Goal: Transaction & Acquisition: Purchase product/service

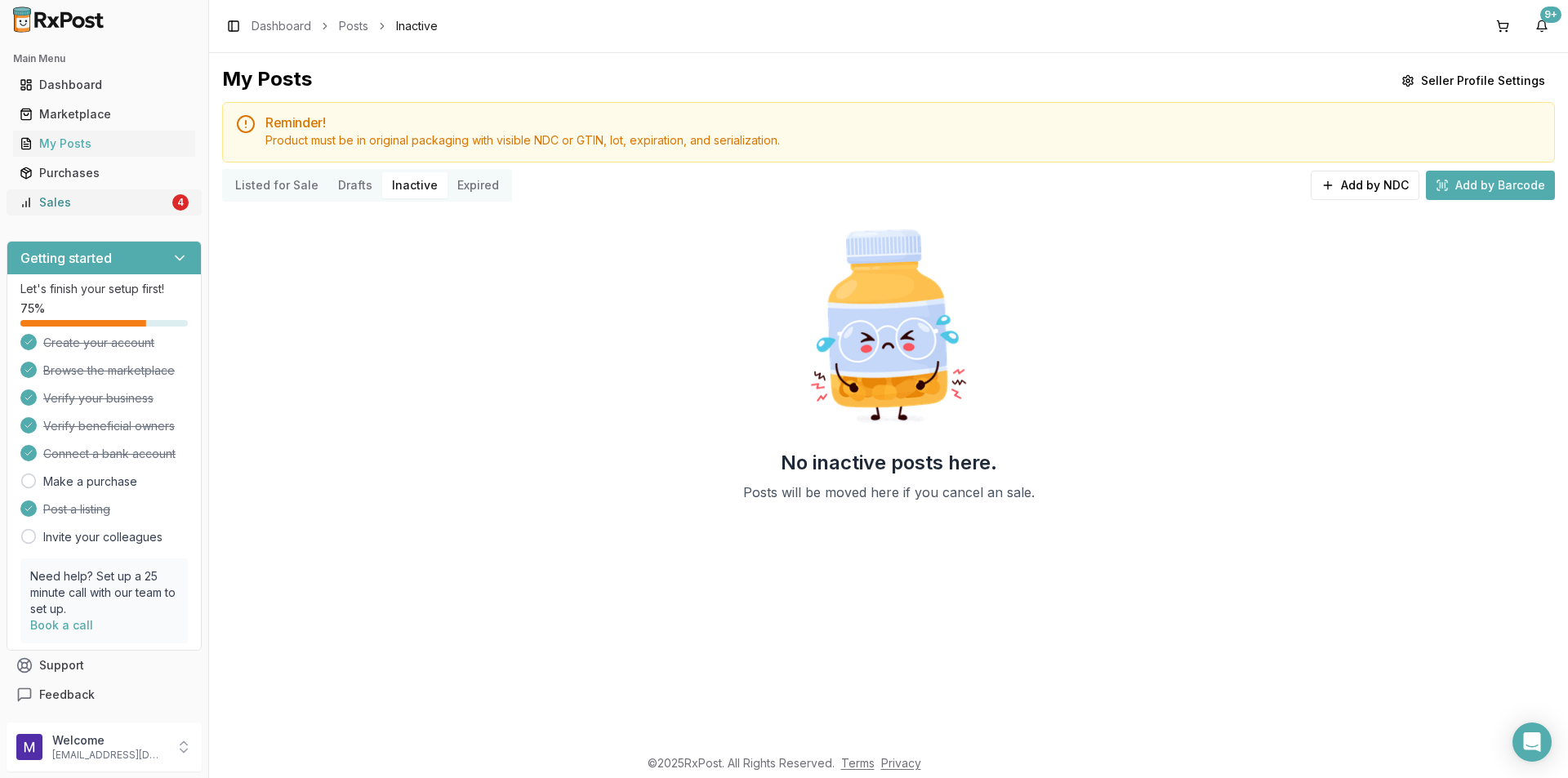
click at [90, 202] on div "Sales" at bounding box center [94, 202] width 150 height 16
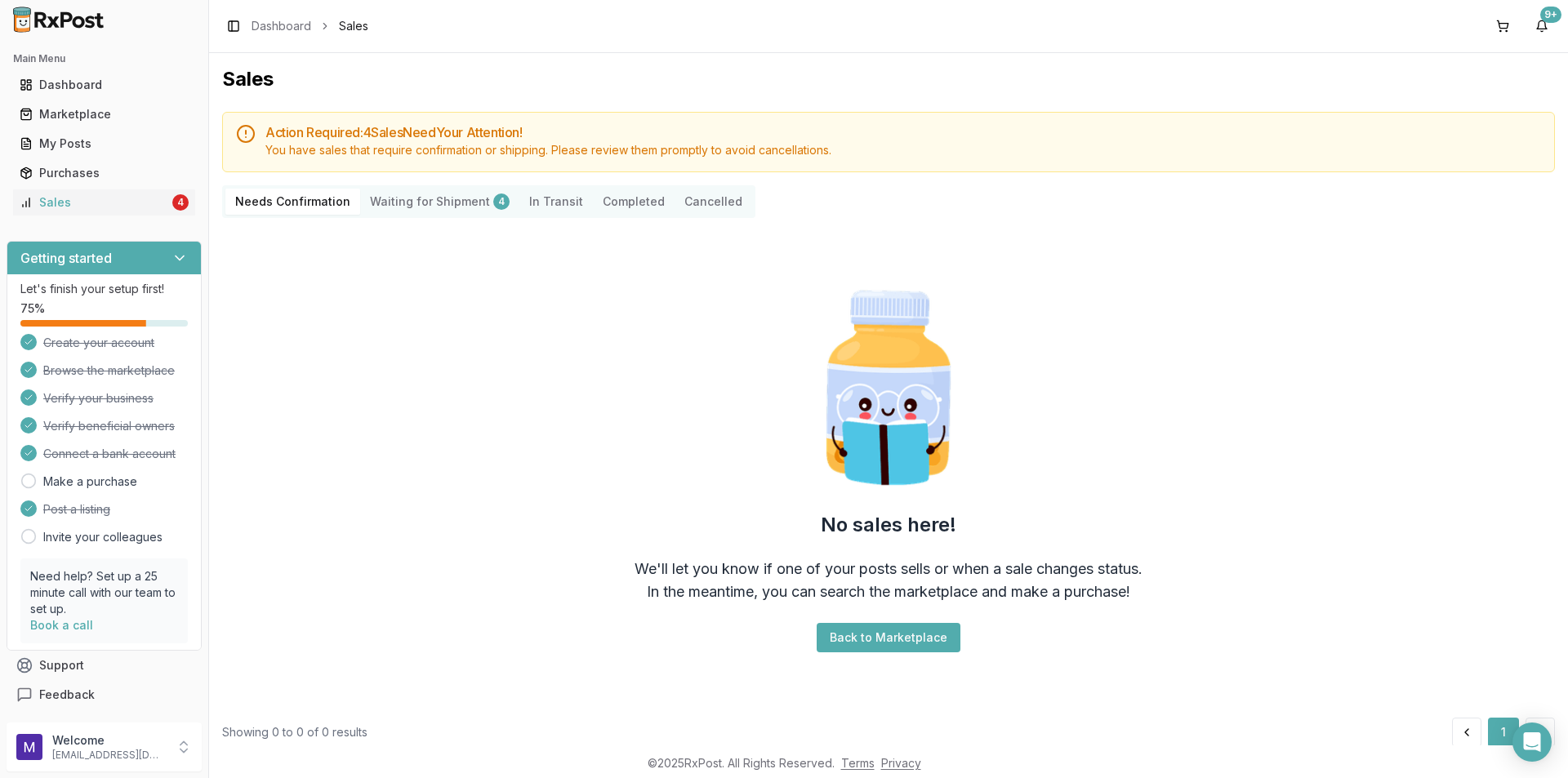
click at [428, 215] on div "Needs Confirmation Waiting for Shipment 4 In Transit Completed Cancelled" at bounding box center [489, 201] width 534 height 33
click at [435, 193] on Shipment "Waiting for Shipment 4" at bounding box center [440, 201] width 160 height 26
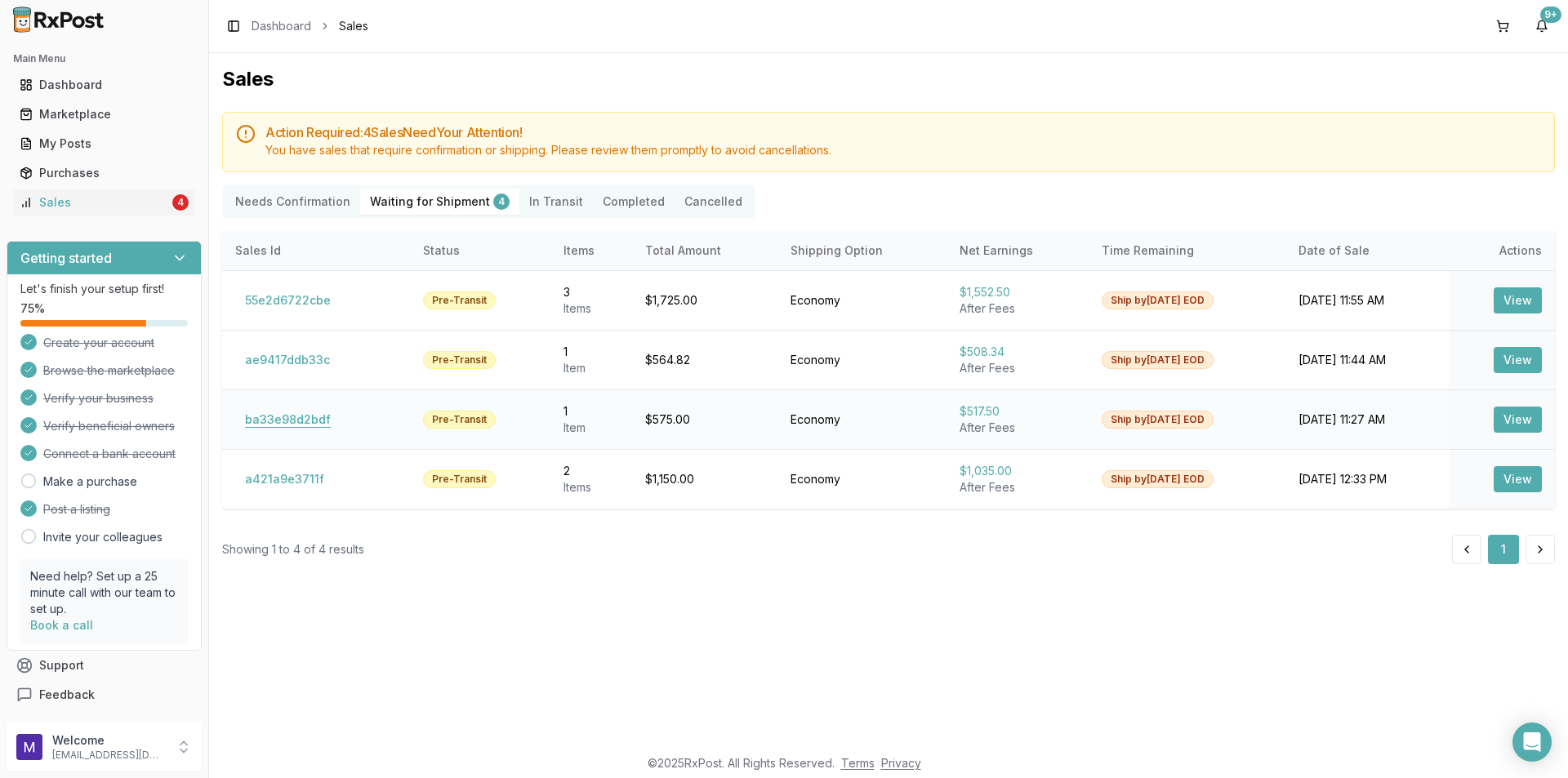
click at [316, 414] on button "ba33e98d2bdf" at bounding box center [287, 419] width 105 height 26
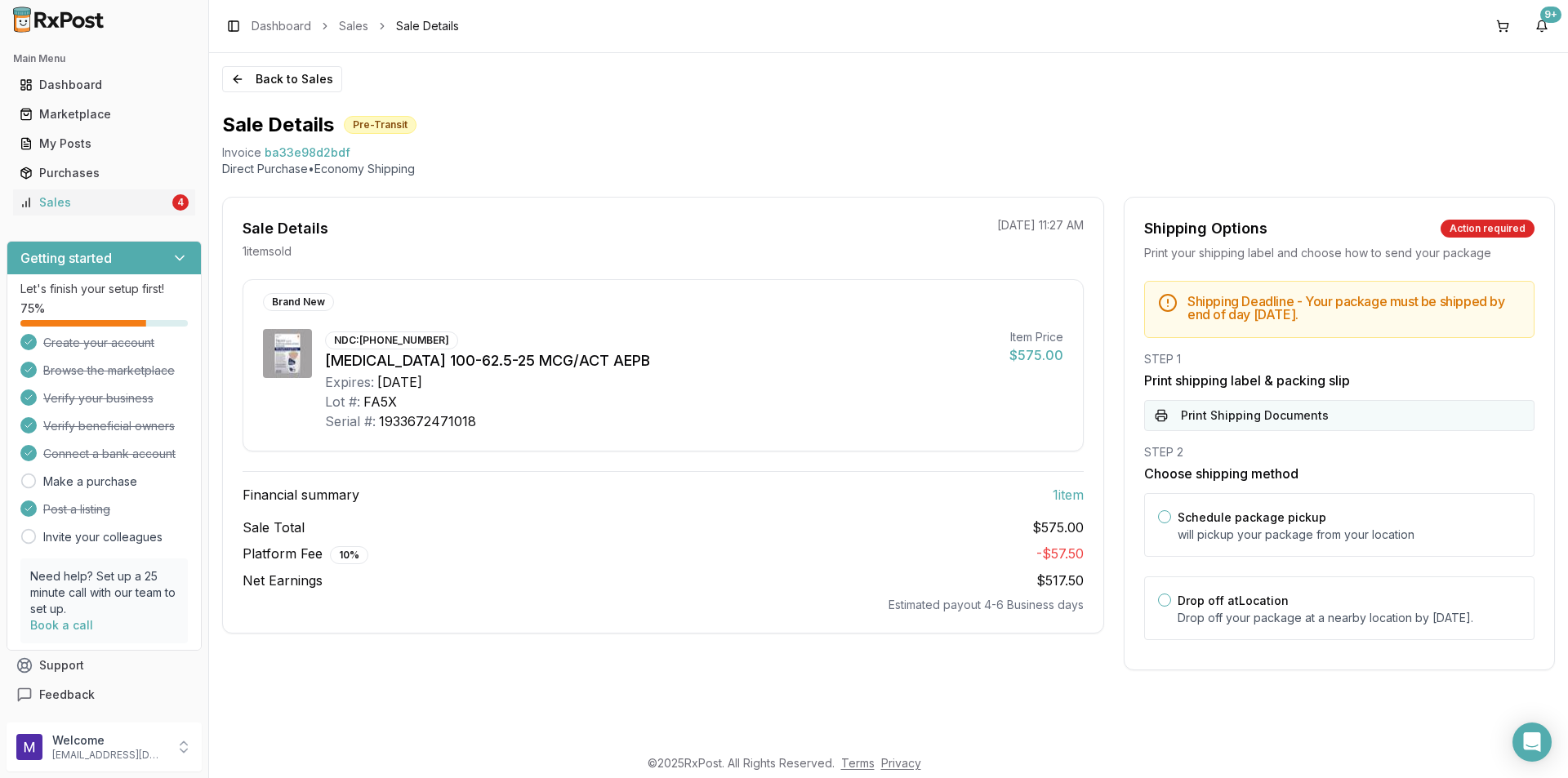
click at [1283, 407] on button "Print Shipping Documents" at bounding box center [1339, 415] width 390 height 31
click at [269, 80] on button "Back to Sales" at bounding box center [282, 79] width 120 height 26
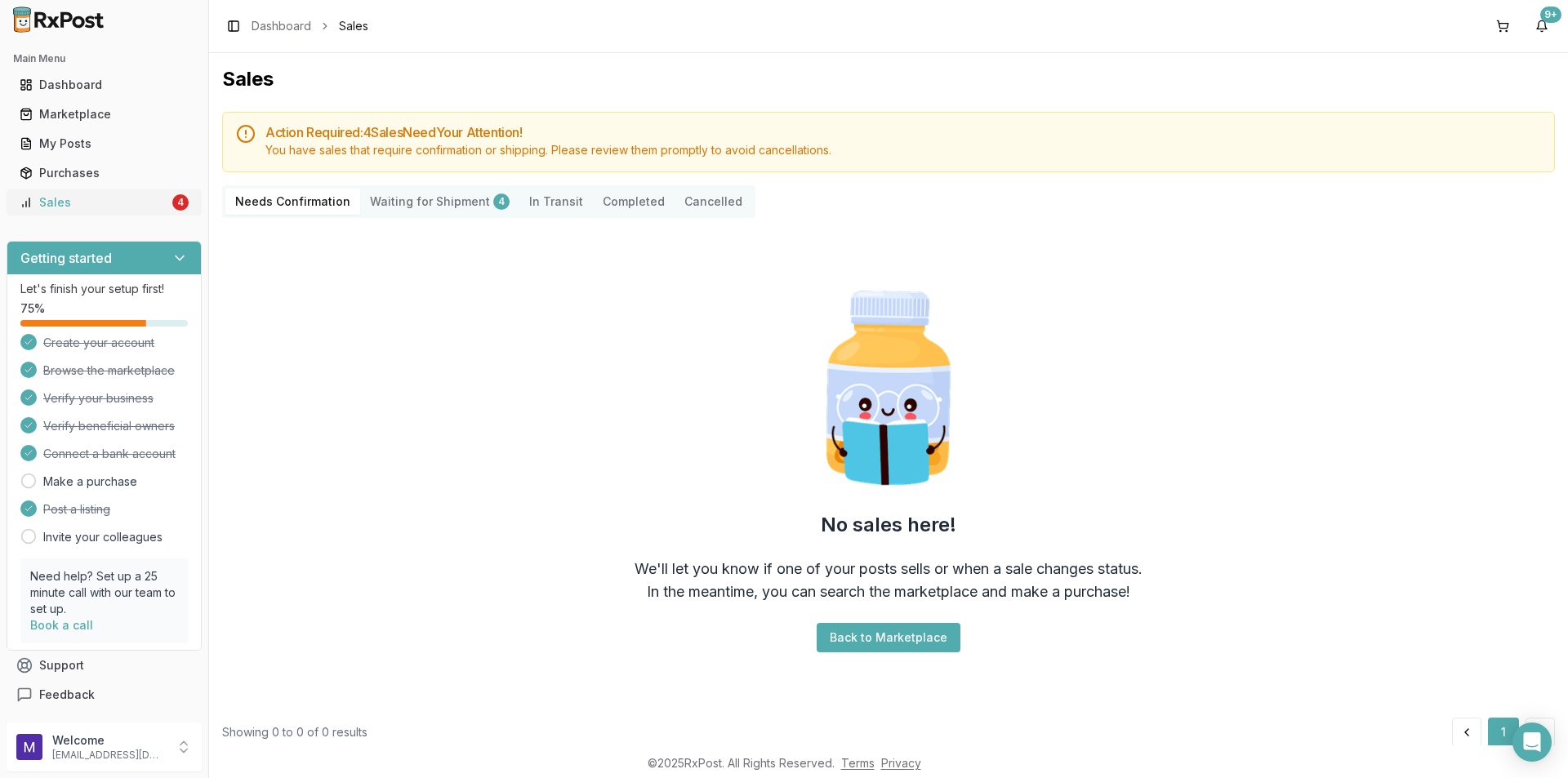
click at [64, 202] on div "Sales" at bounding box center [94, 202] width 150 height 16
drag, startPoint x: 371, startPoint y: 199, endPoint x: 384, endPoint y: 199, distance: 13.0
click at [373, 199] on Shipment "Waiting for Shipment 4" at bounding box center [440, 201] width 160 height 26
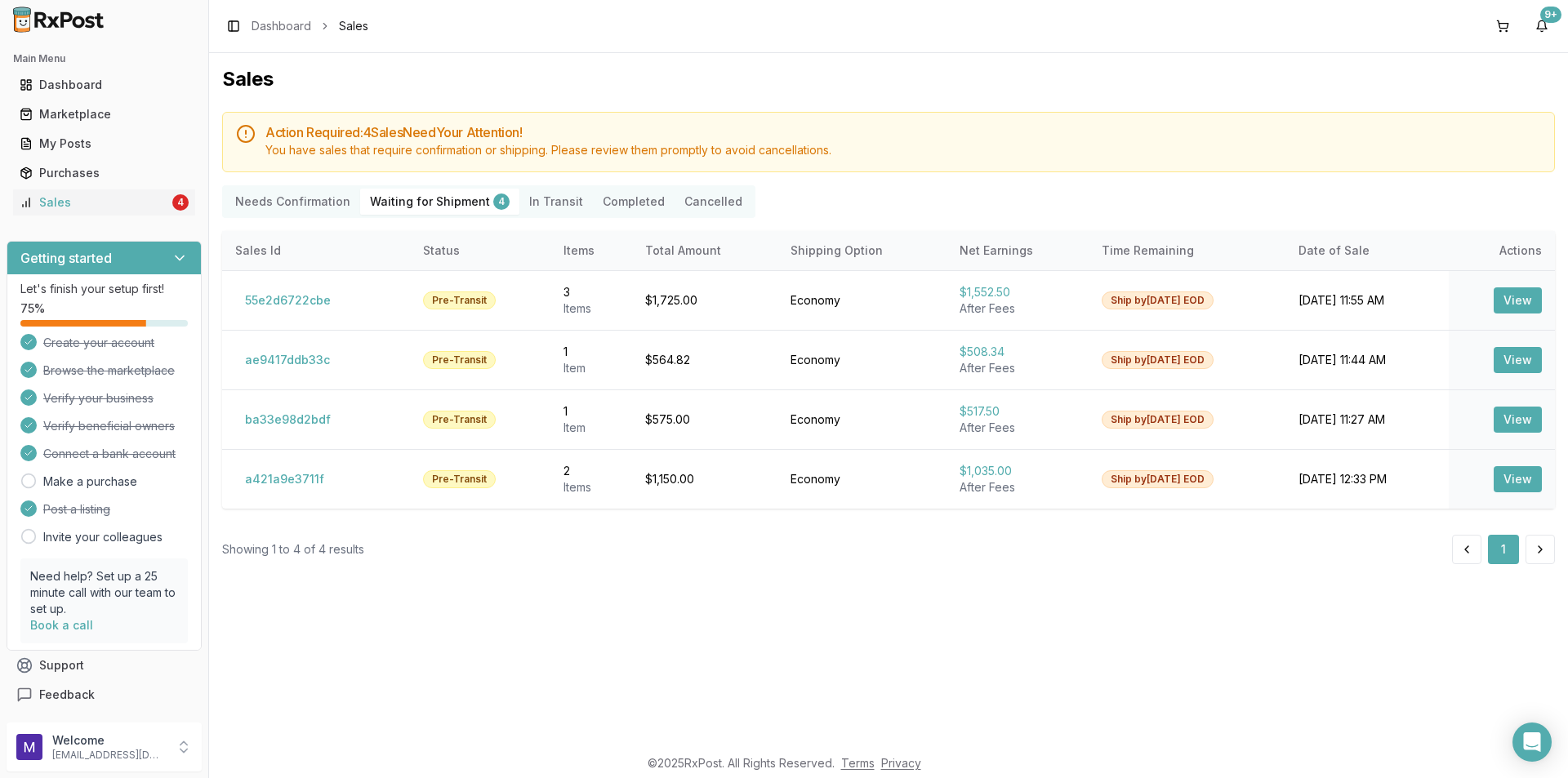
click at [395, 198] on Shipment "Waiting for Shipment 4" at bounding box center [440, 201] width 160 height 26
click at [302, 353] on button "ae9417ddb33c" at bounding box center [287, 359] width 105 height 26
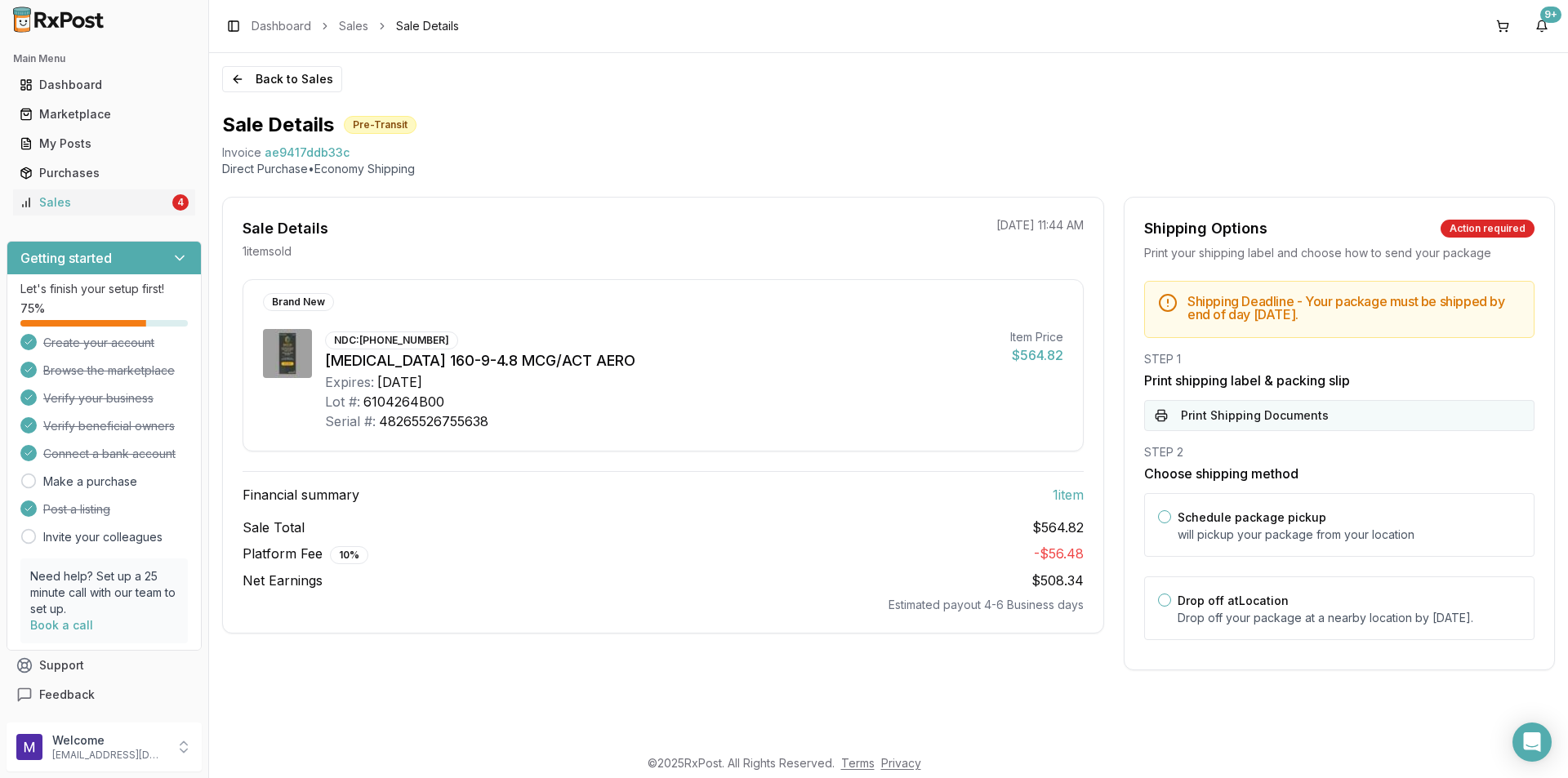
click at [1268, 408] on button "Print Shipping Documents" at bounding box center [1339, 415] width 390 height 31
click at [221, 73] on div "Back to Sales Sale Details Pre-Transit Invoice ae9417ddb33c Direct Purchase • E…" at bounding box center [888, 399] width 1359 height 692
click at [231, 71] on button "Back to Sales" at bounding box center [282, 79] width 120 height 26
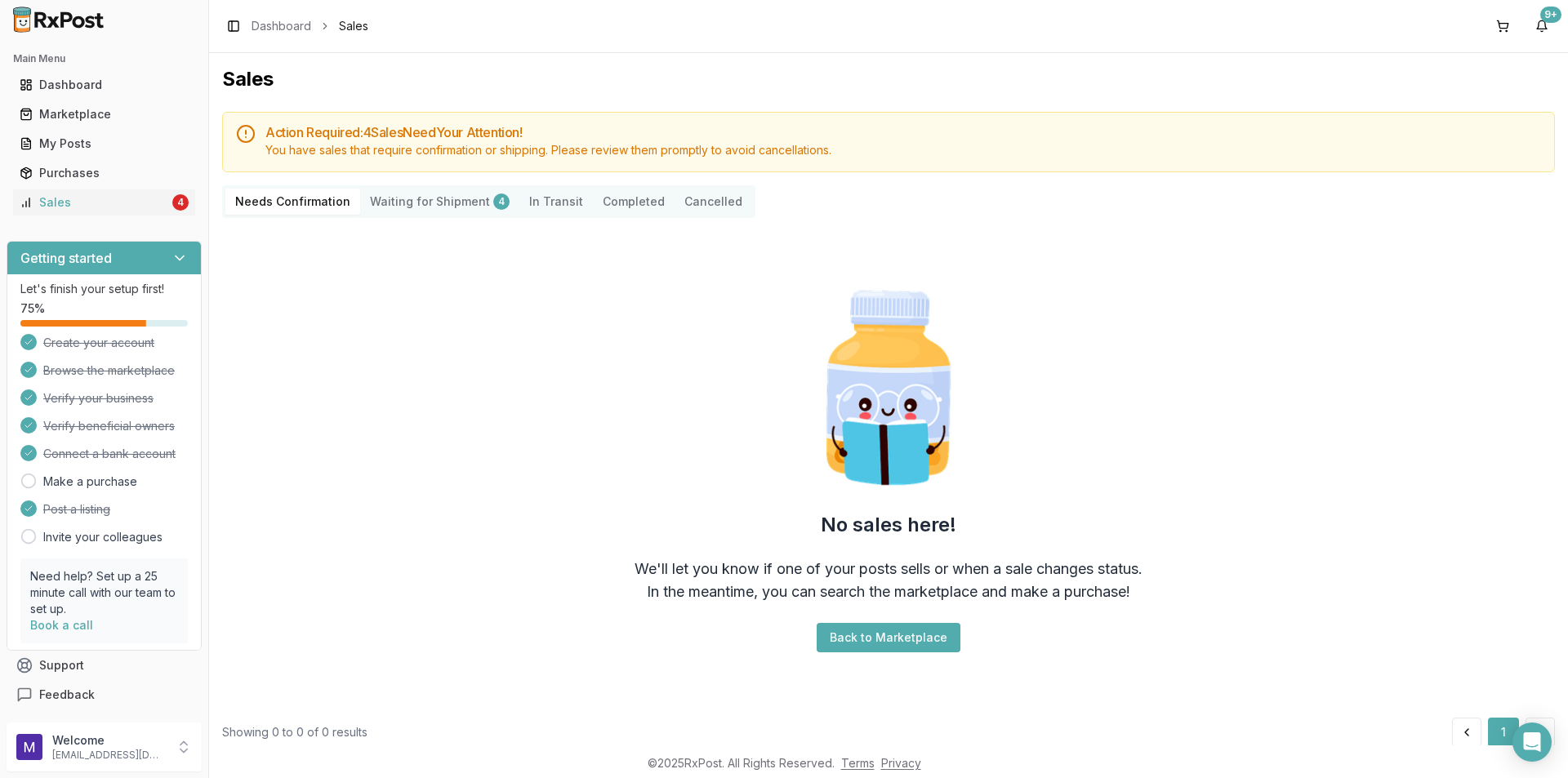
click at [429, 195] on Shipment "Waiting for Shipment 4" at bounding box center [440, 201] width 160 height 26
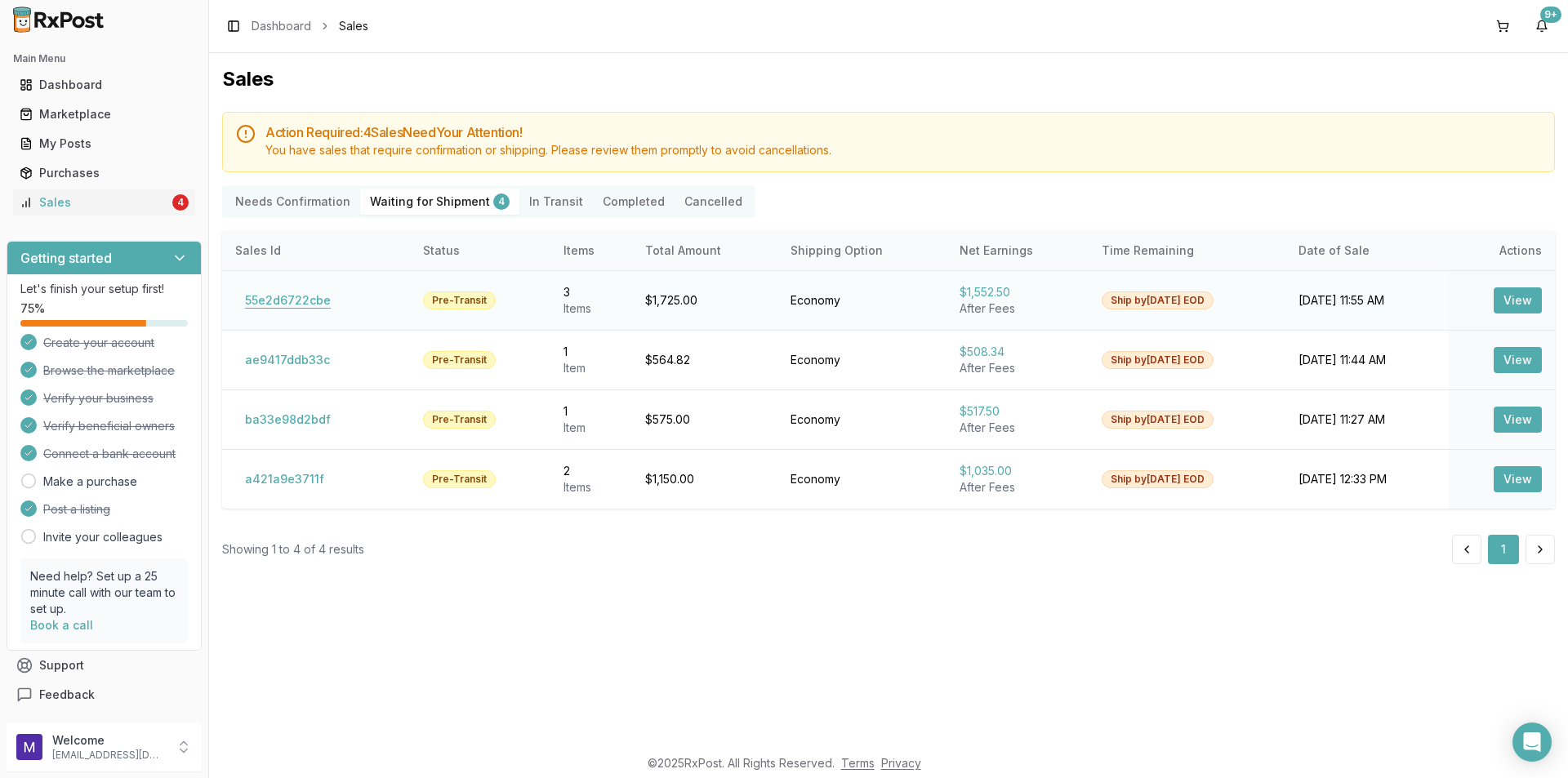
click at [281, 303] on button "55e2d6722cbe" at bounding box center [287, 300] width 105 height 26
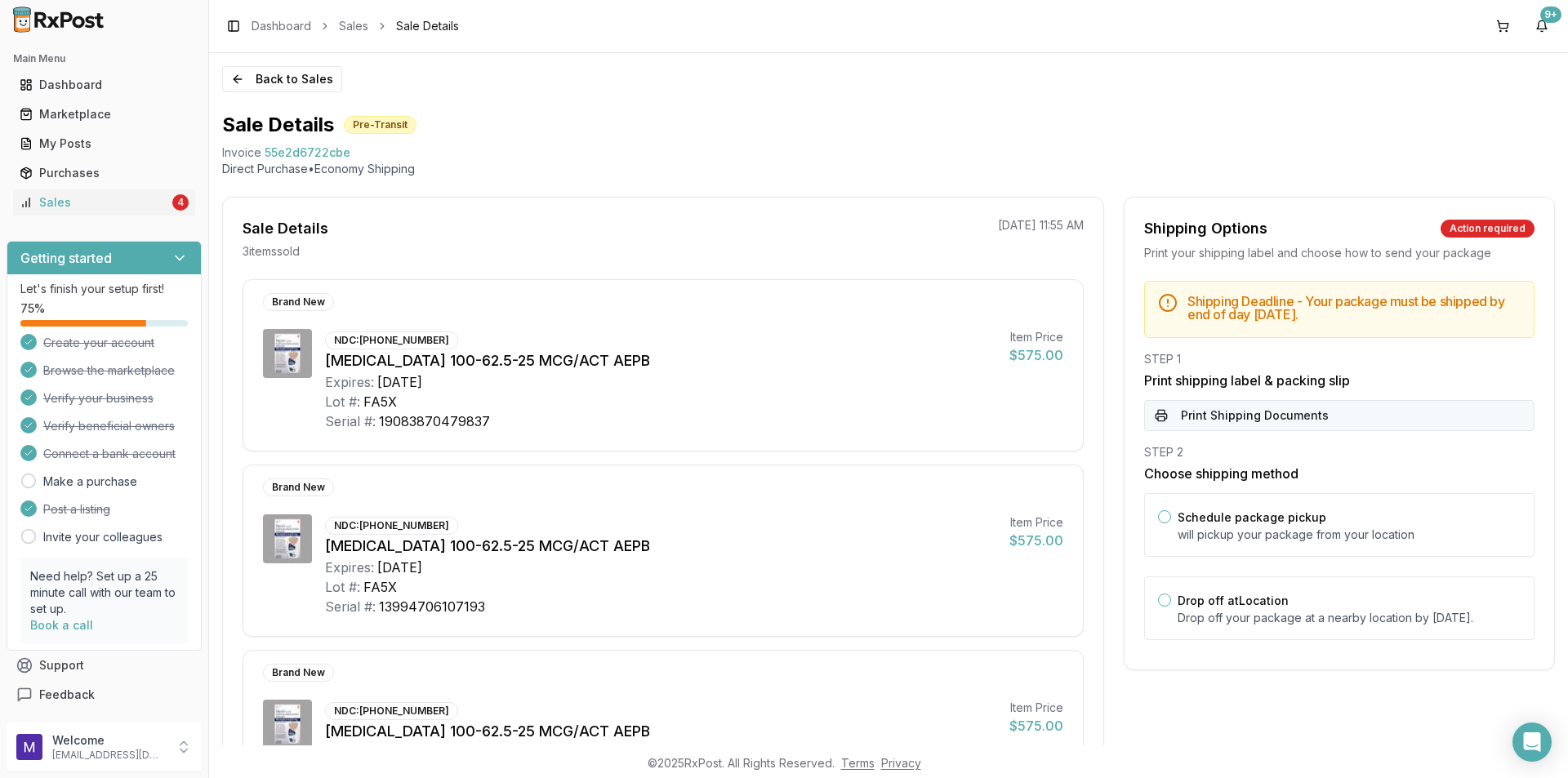
click at [1290, 421] on button "Print Shipping Documents" at bounding box center [1339, 415] width 390 height 31
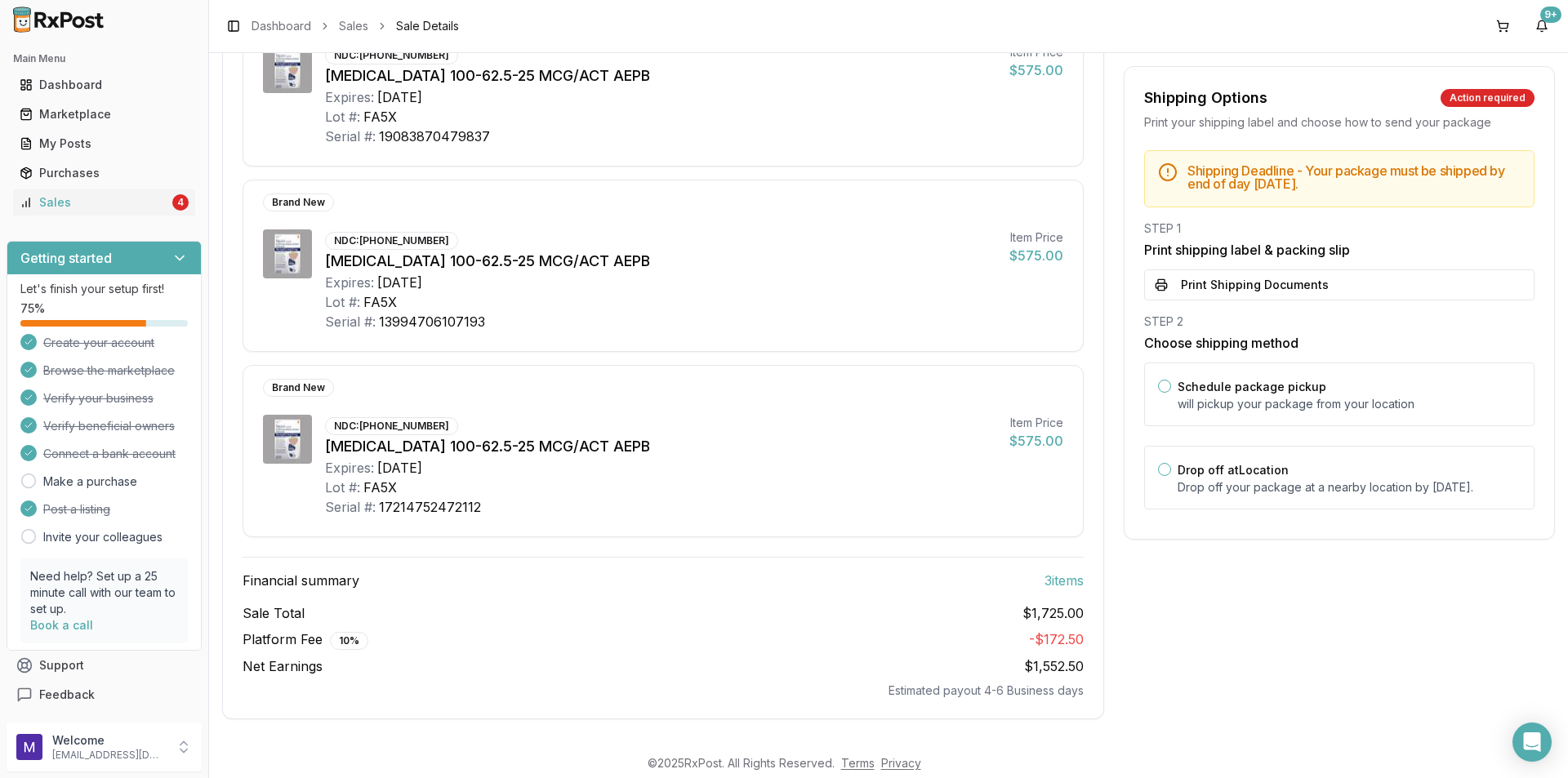
scroll to position [121, 0]
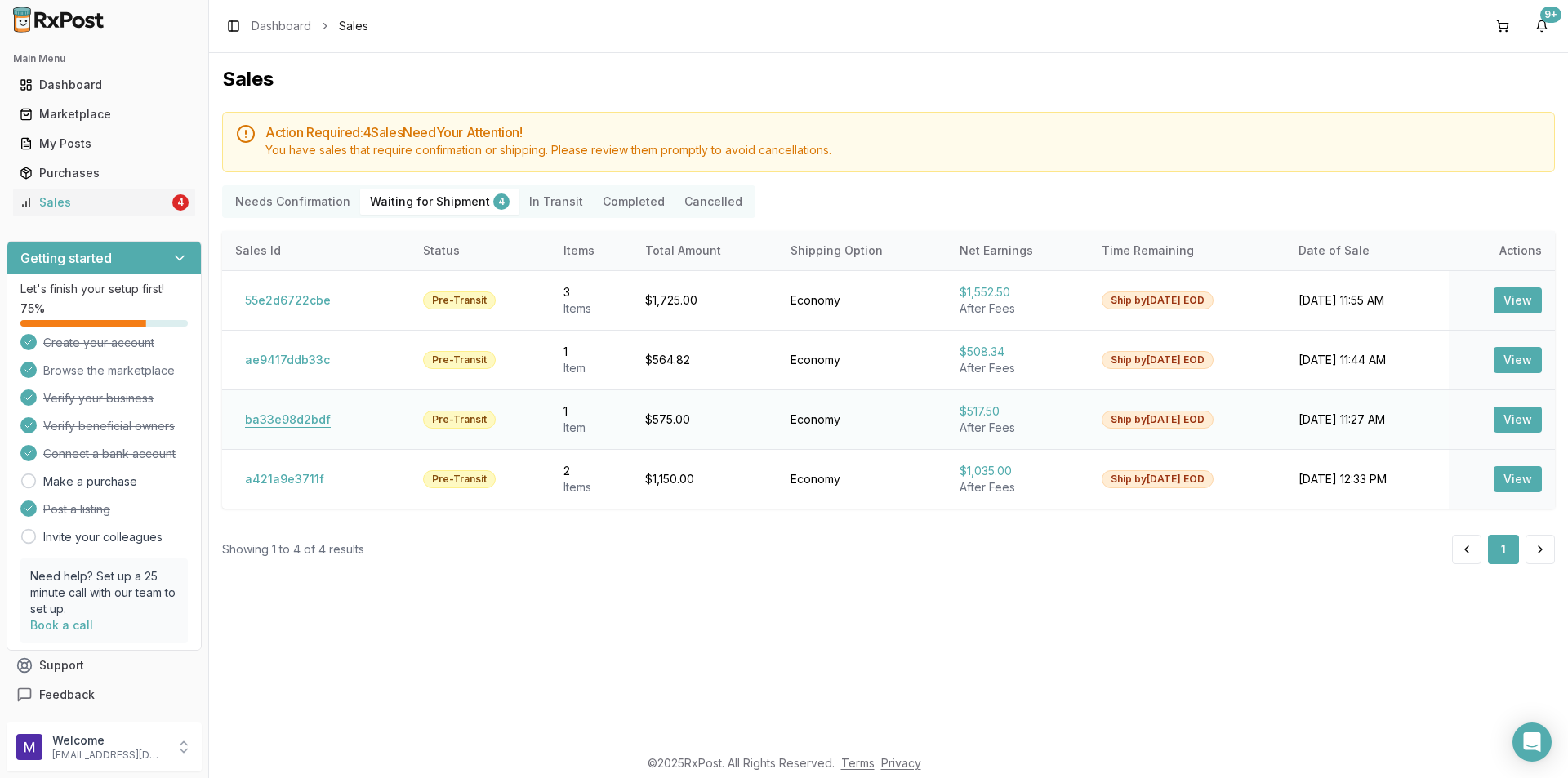
click at [296, 416] on button "ba33e98d2bdf" at bounding box center [287, 419] width 105 height 26
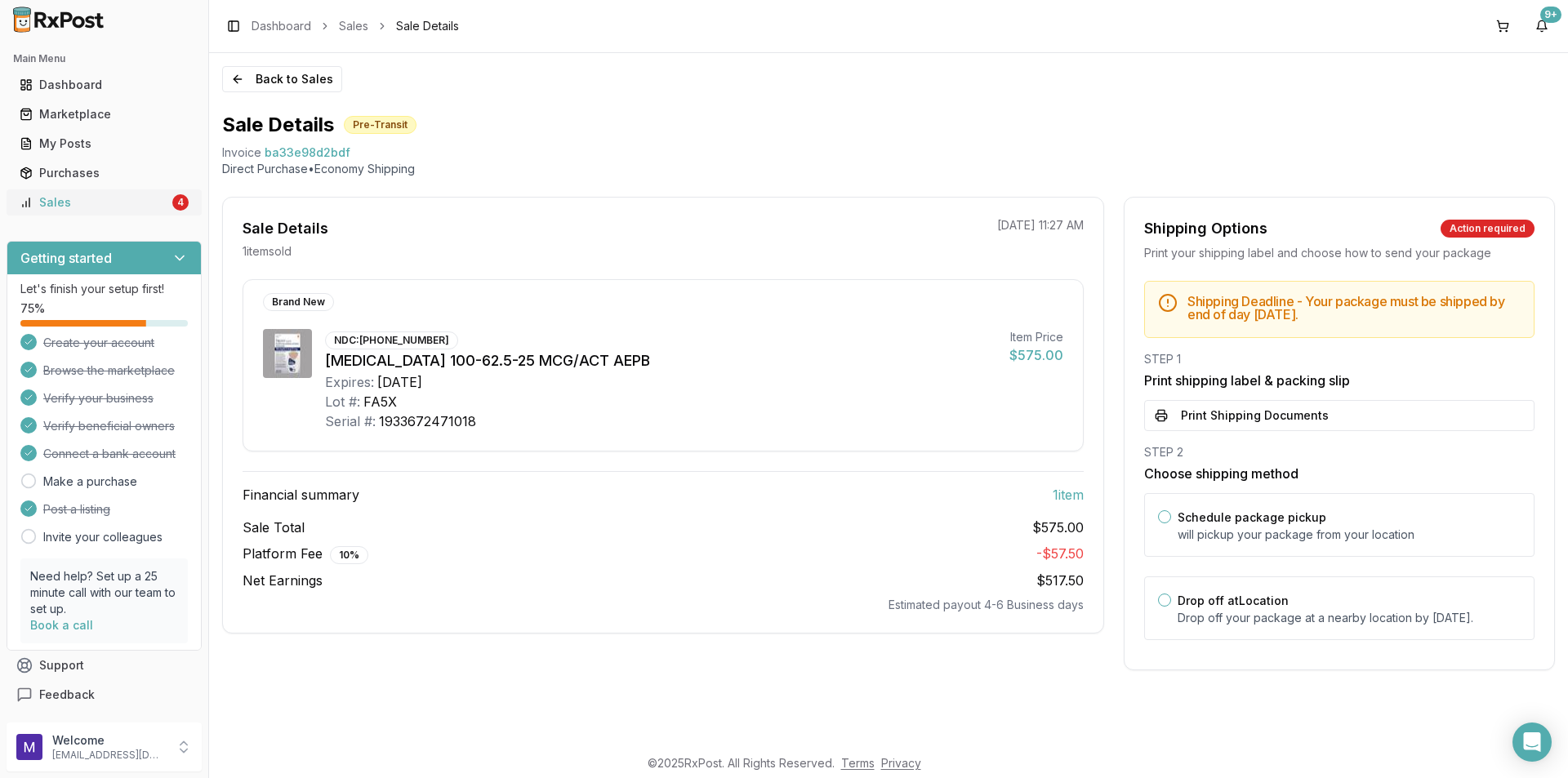
click at [58, 207] on div "Sales" at bounding box center [94, 202] width 150 height 16
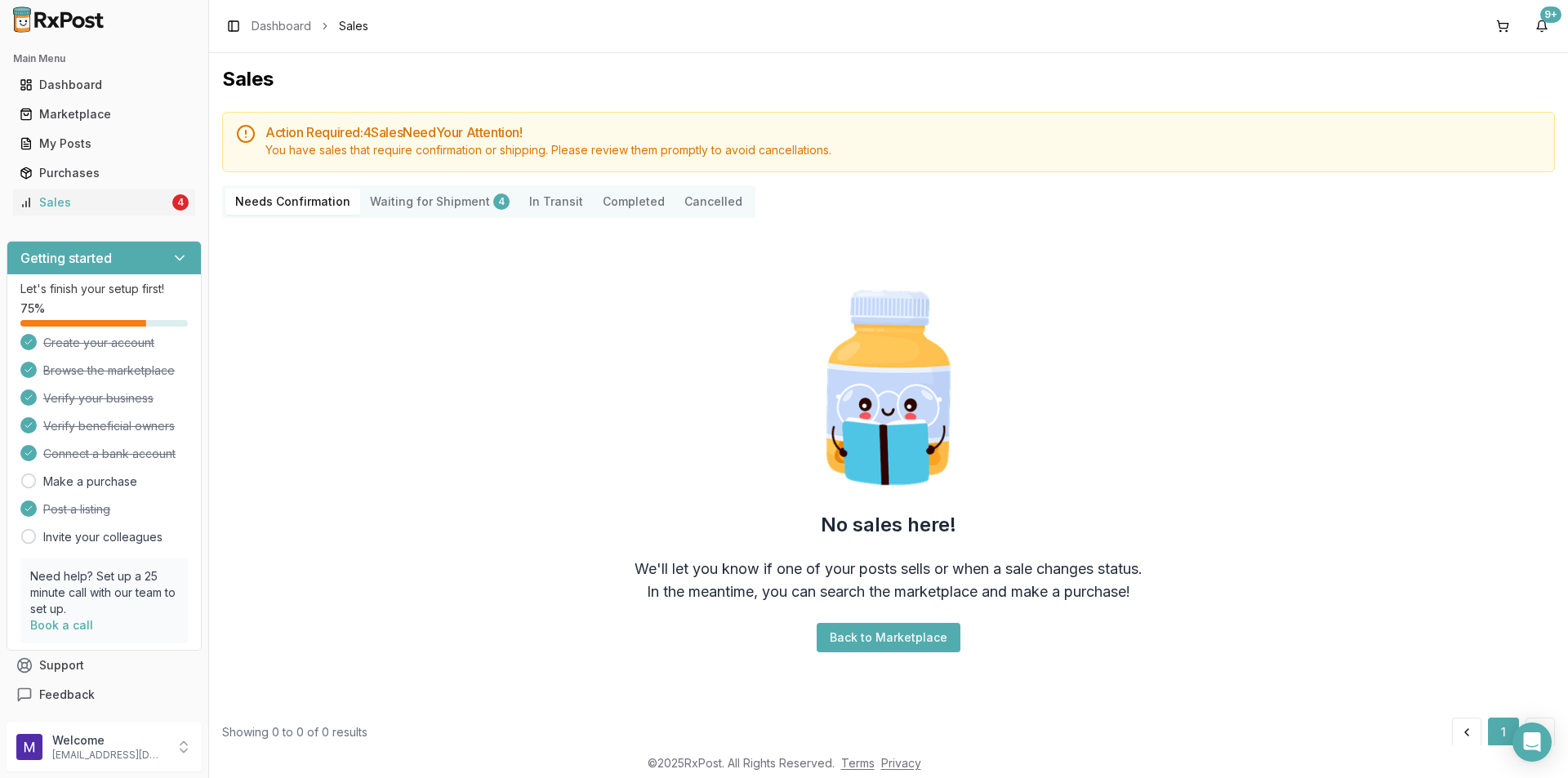
click at [373, 213] on Shipment "Waiting for Shipment 4" at bounding box center [440, 201] width 160 height 26
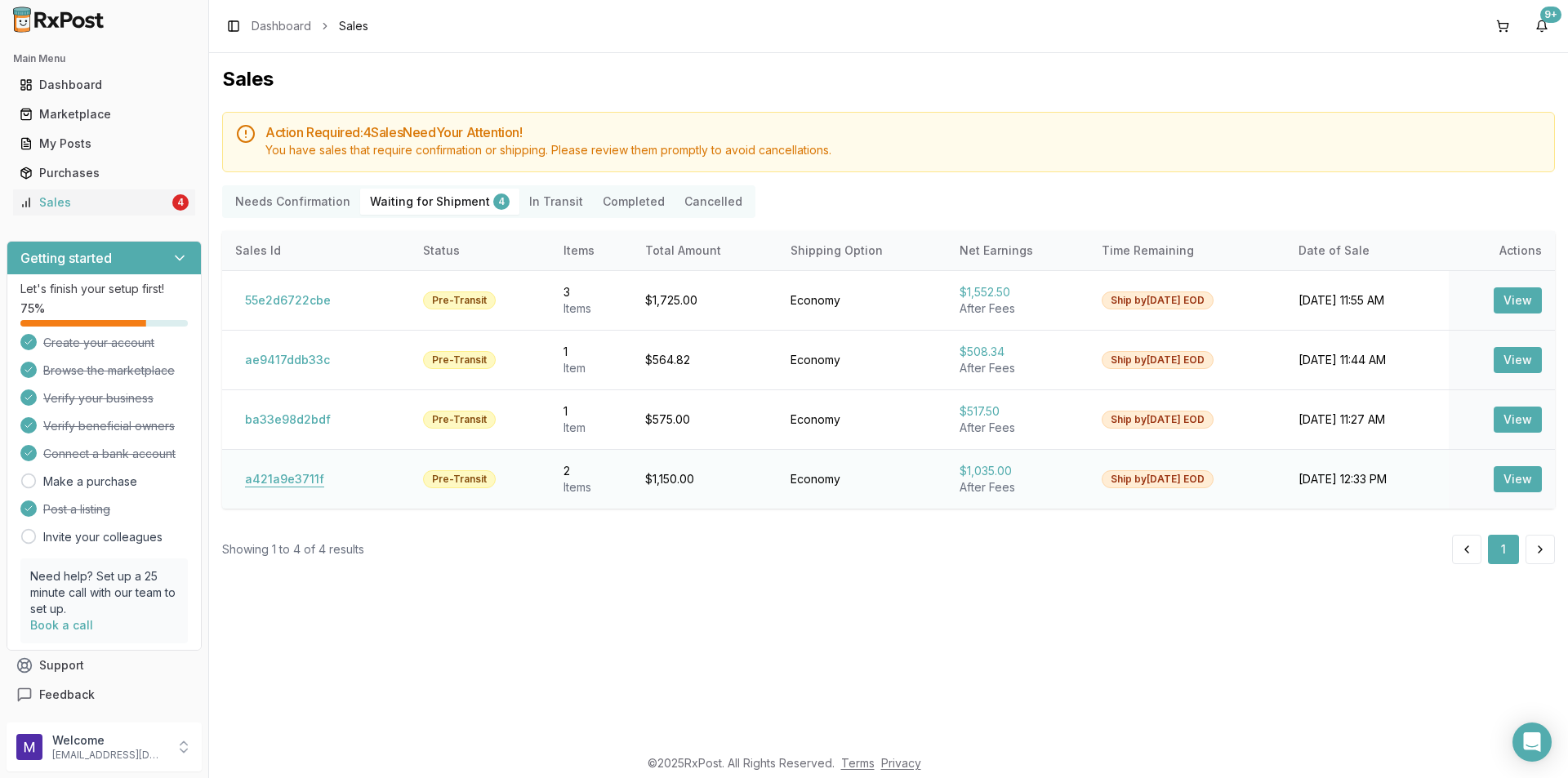
click at [277, 488] on button "a421a9e3711f" at bounding box center [284, 478] width 98 height 26
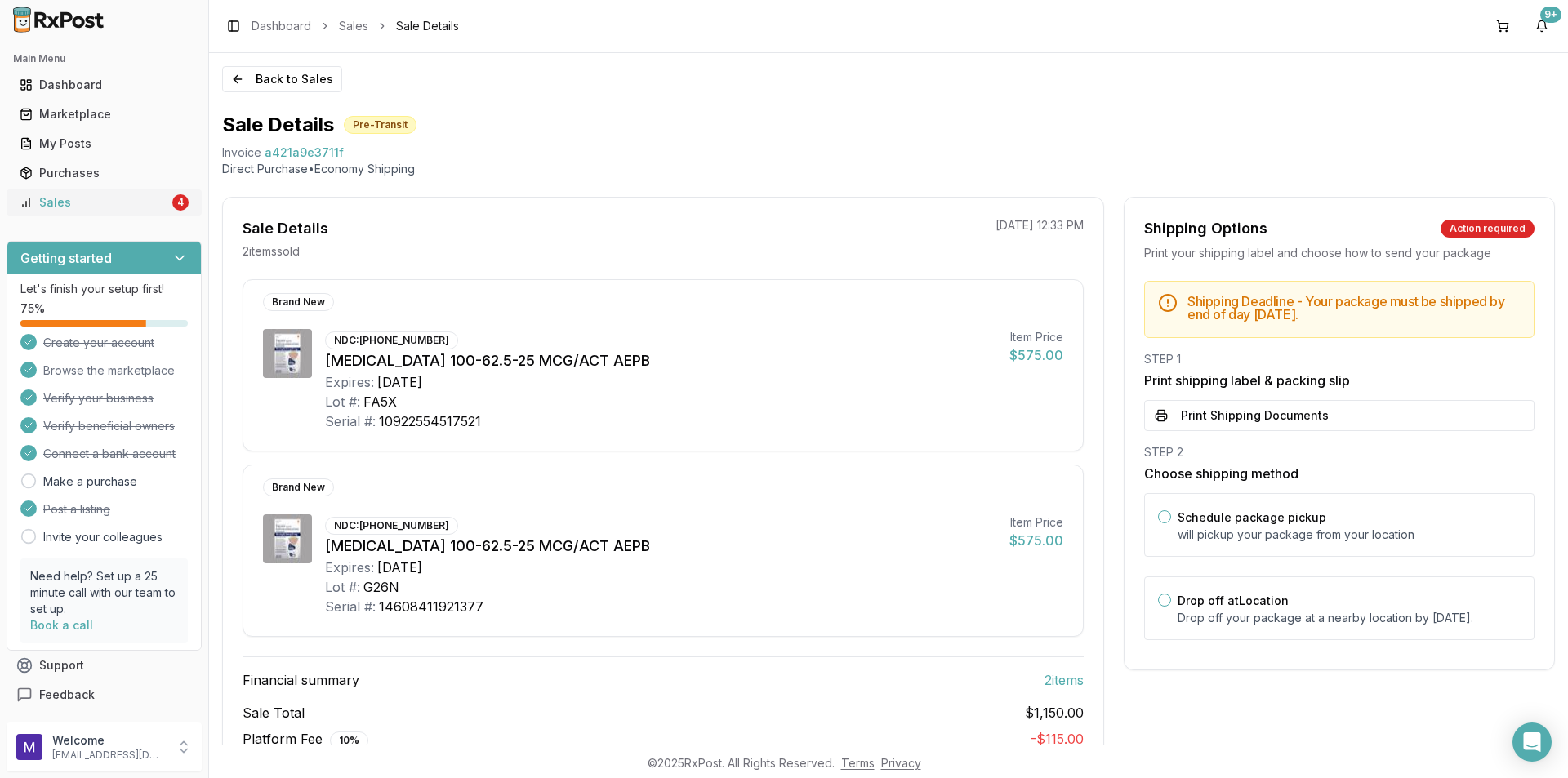
click at [30, 209] on div "Sales" at bounding box center [94, 202] width 150 height 16
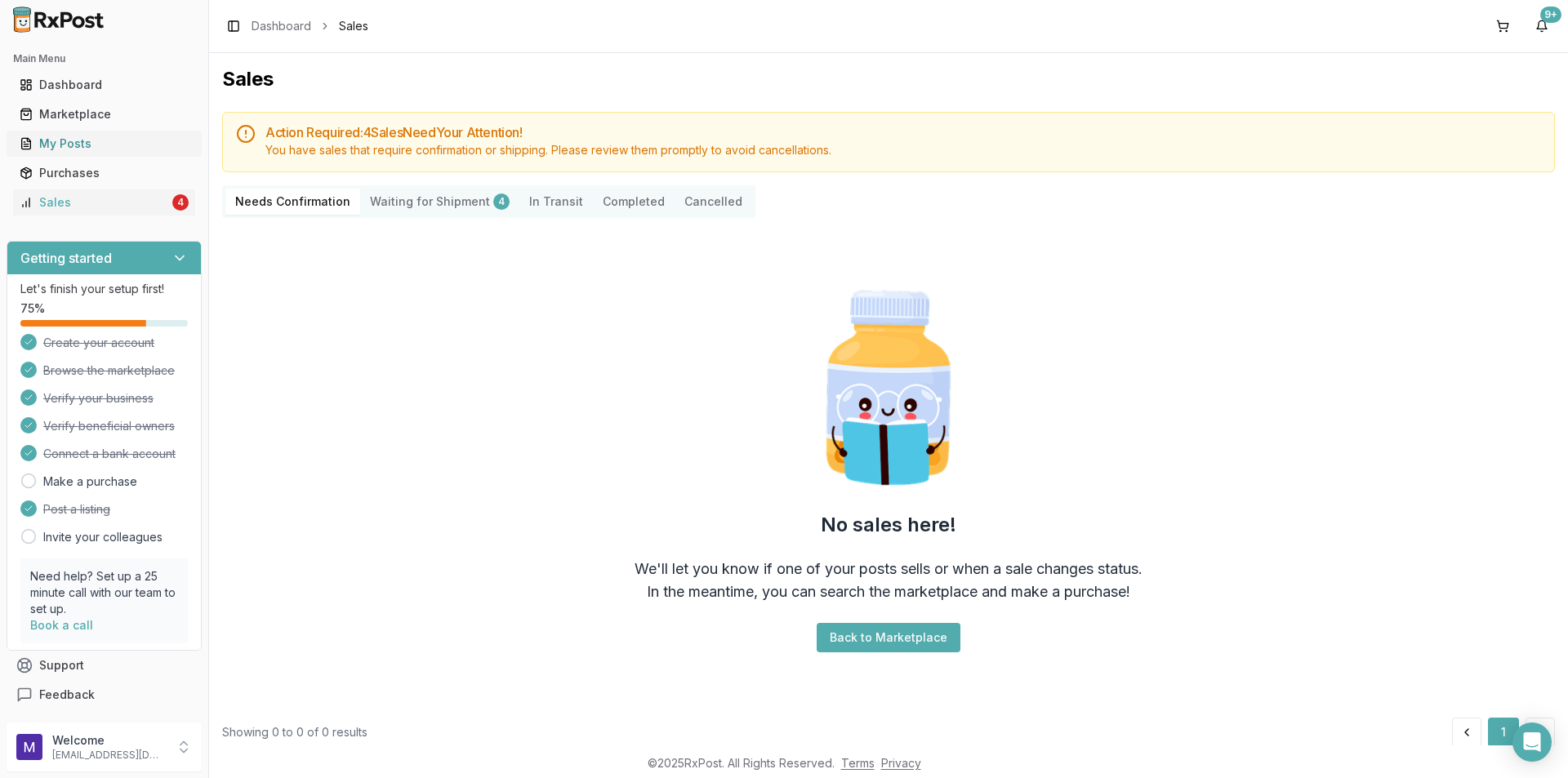
click at [98, 139] on div "My Posts" at bounding box center [104, 144] width 169 height 16
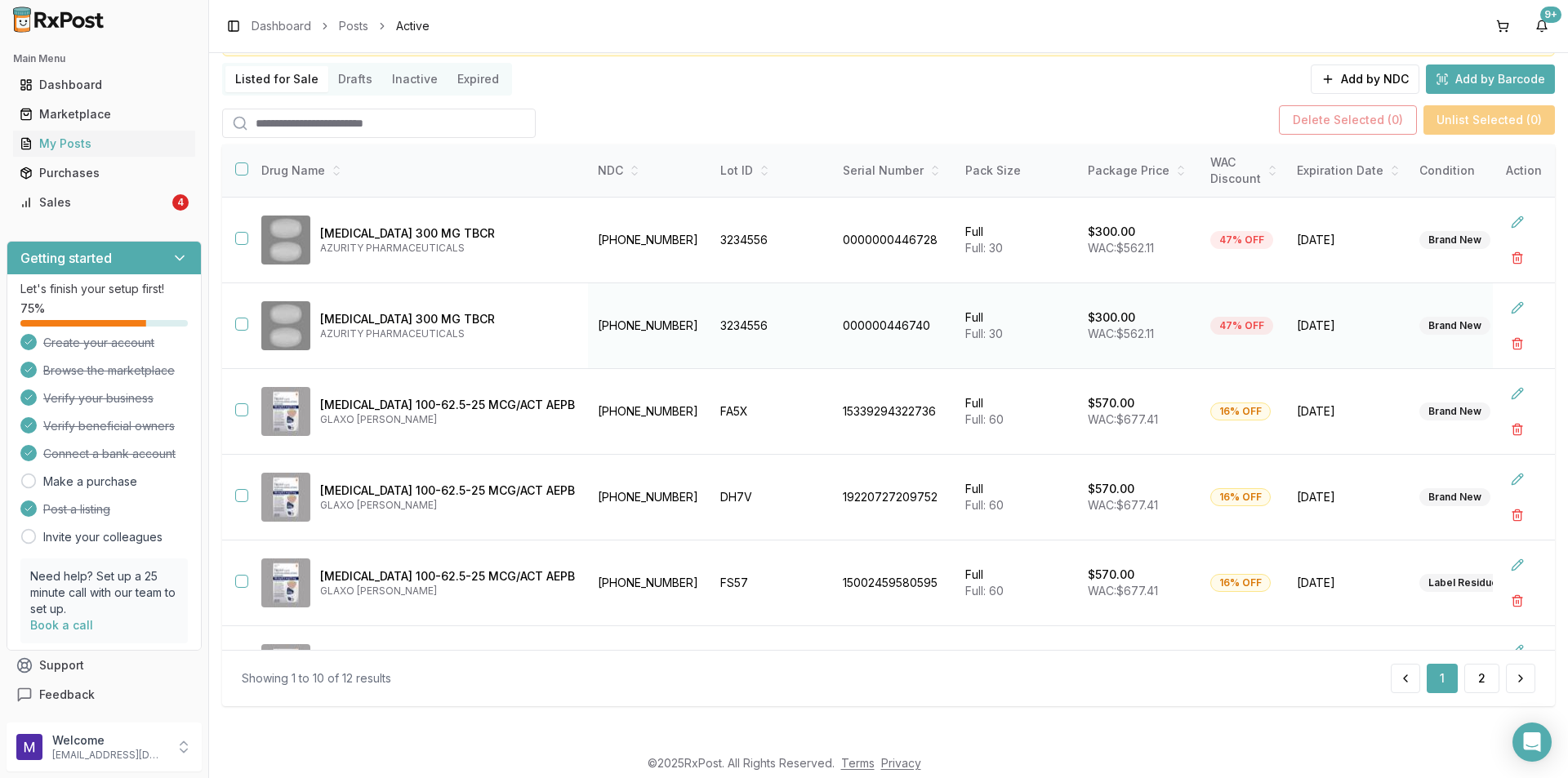
click at [676, 327] on td "[PHONE_NUMBER]" at bounding box center [649, 326] width 122 height 86
drag, startPoint x: 672, startPoint y: 409, endPoint x: 570, endPoint y: 419, distance: 102.5
click at [570, 419] on tr "[MEDICAL_DATA] 100-62.5-25 MCG/ACT AEPB GLAXO [PERSON_NAME] [PHONE_NUMBER] FA5X…" at bounding box center [1010, 411] width 1576 height 86
copy tr "[PHONE_NUMBER]"
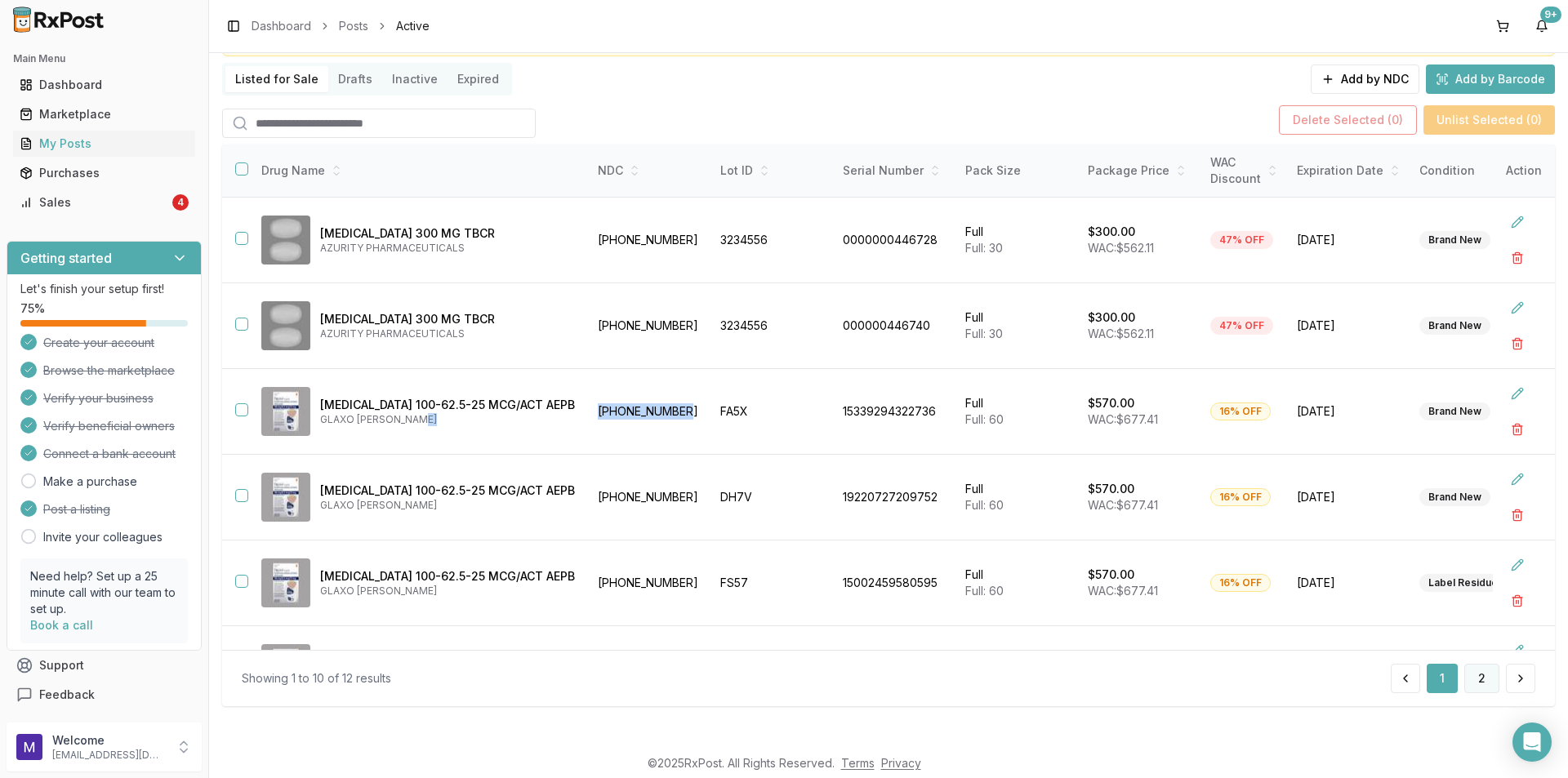
click at [1482, 676] on button "2" at bounding box center [1482, 678] width 35 height 29
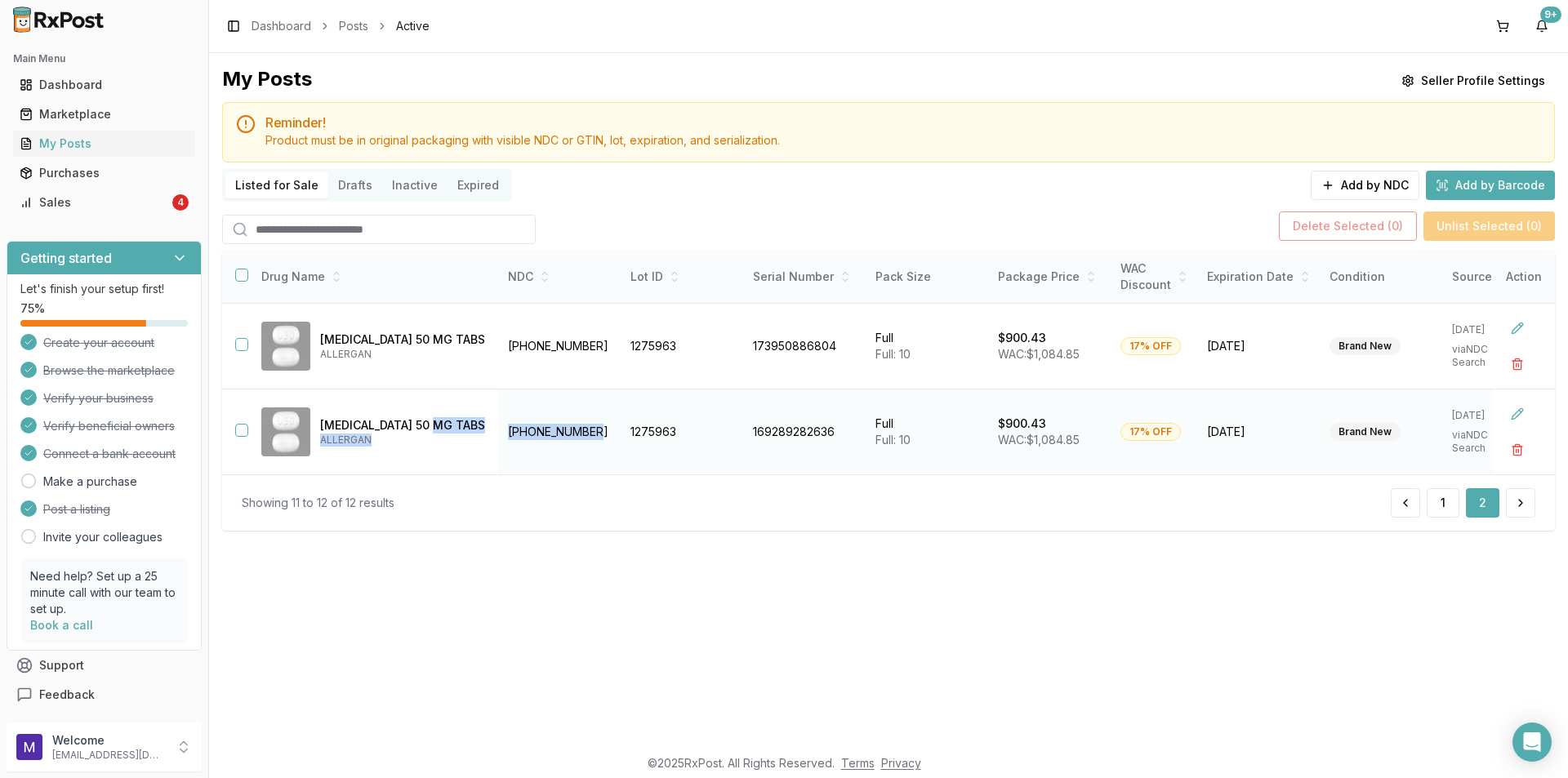
drag, startPoint x: 605, startPoint y: 432, endPoint x: 491, endPoint y: 432, distance: 114.0
click at [491, 432] on tr "[MEDICAL_DATA] 50 MG TABS ALLERGAN [PHONE_NUMBER] 1275963 169289282636 Full Ful…" at bounding box center [965, 432] width 1486 height 86
copy tr "ALLERGAN [PHONE_NUMBER]"
click at [101, 109] on div "Marketplace" at bounding box center [104, 114] width 169 height 16
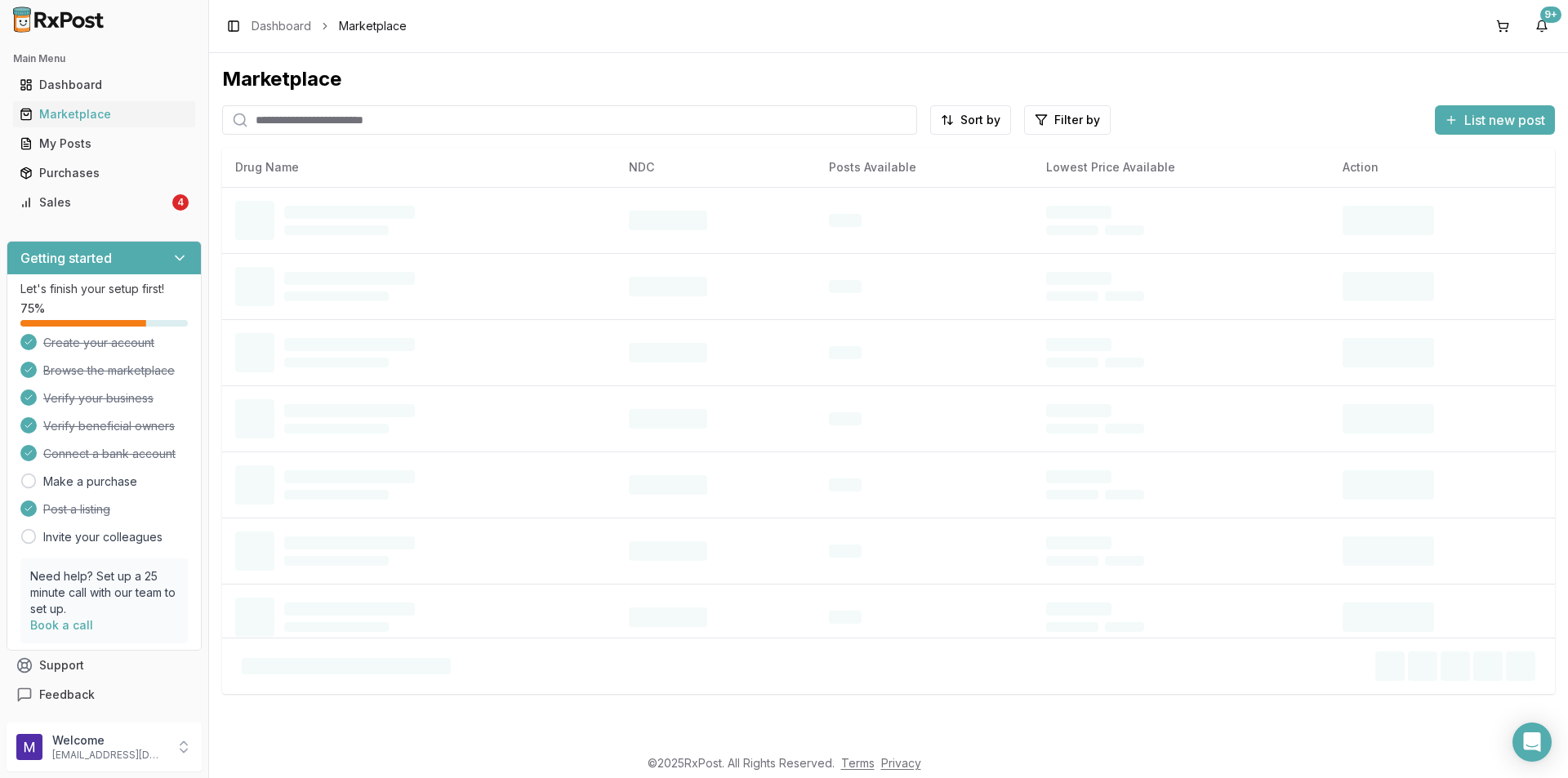
click at [303, 130] on input "search" at bounding box center [570, 120] width 695 height 29
paste input "**********"
drag, startPoint x: 327, startPoint y: 121, endPoint x: 154, endPoint y: 121, distance: 173.0
click at [154, 121] on div "**********" at bounding box center [784, 389] width 1568 height 778
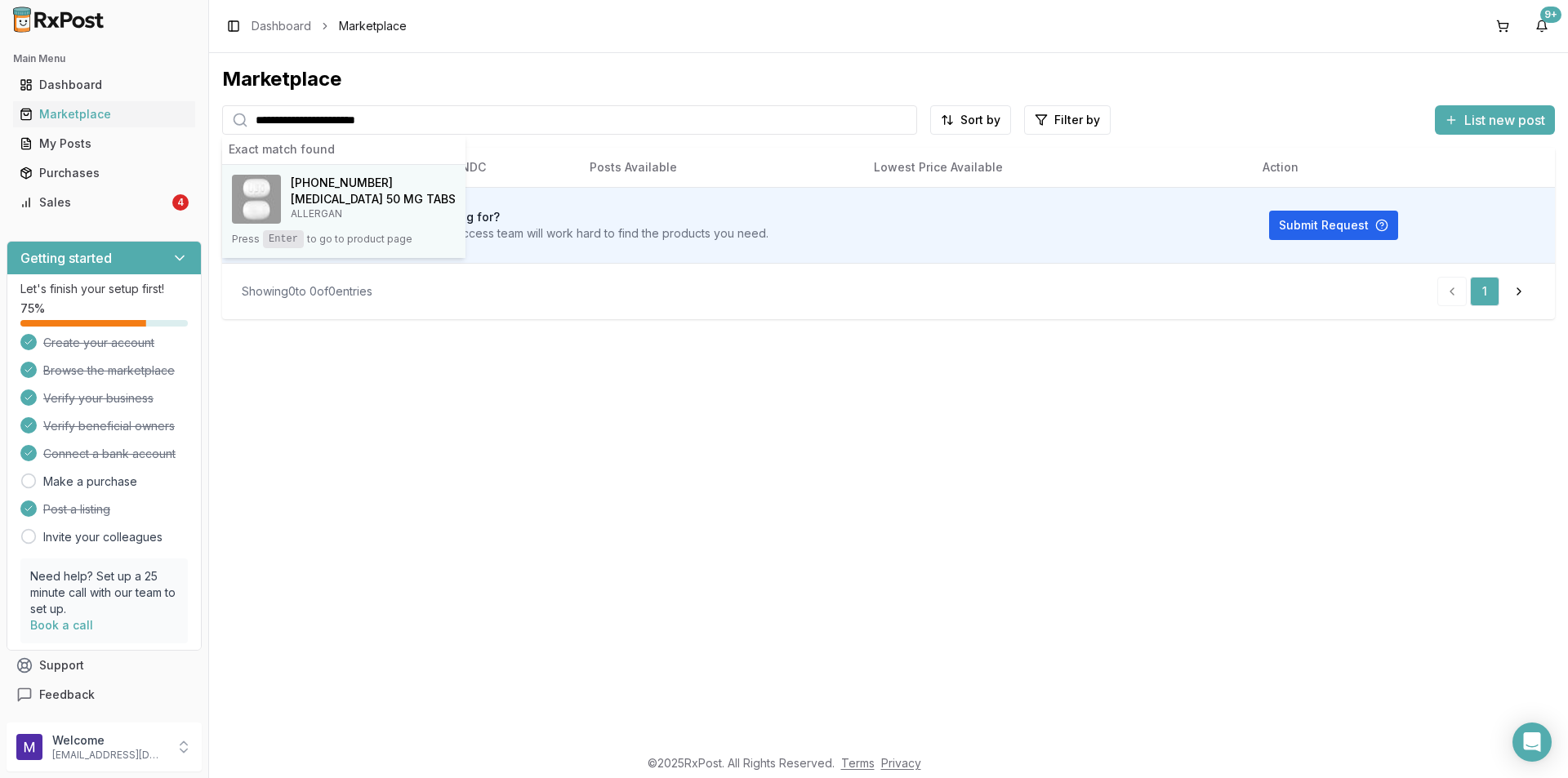
type input "**********"
click at [317, 186] on span "[PHONE_NUMBER]" at bounding box center [341, 183] width 102 height 16
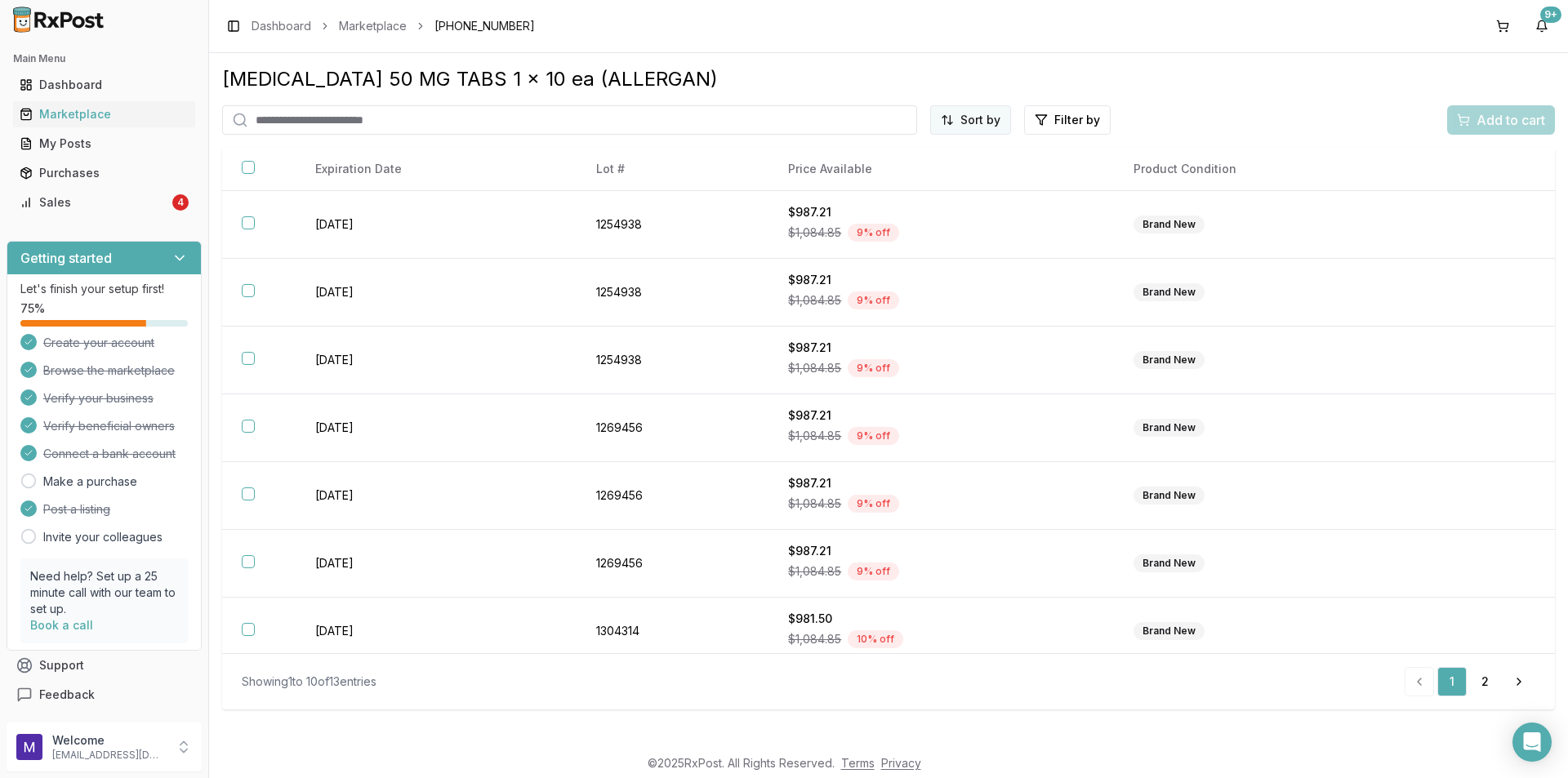
click at [967, 127] on html "Main Menu Dashboard Marketplace My Posts Purchases Sales 4 Getting started Let'…" at bounding box center [784, 389] width 1568 height 778
click at [934, 179] on div "Price (Low to High)" at bounding box center [931, 181] width 155 height 26
click at [88, 185] on link "Purchases" at bounding box center [104, 173] width 182 height 29
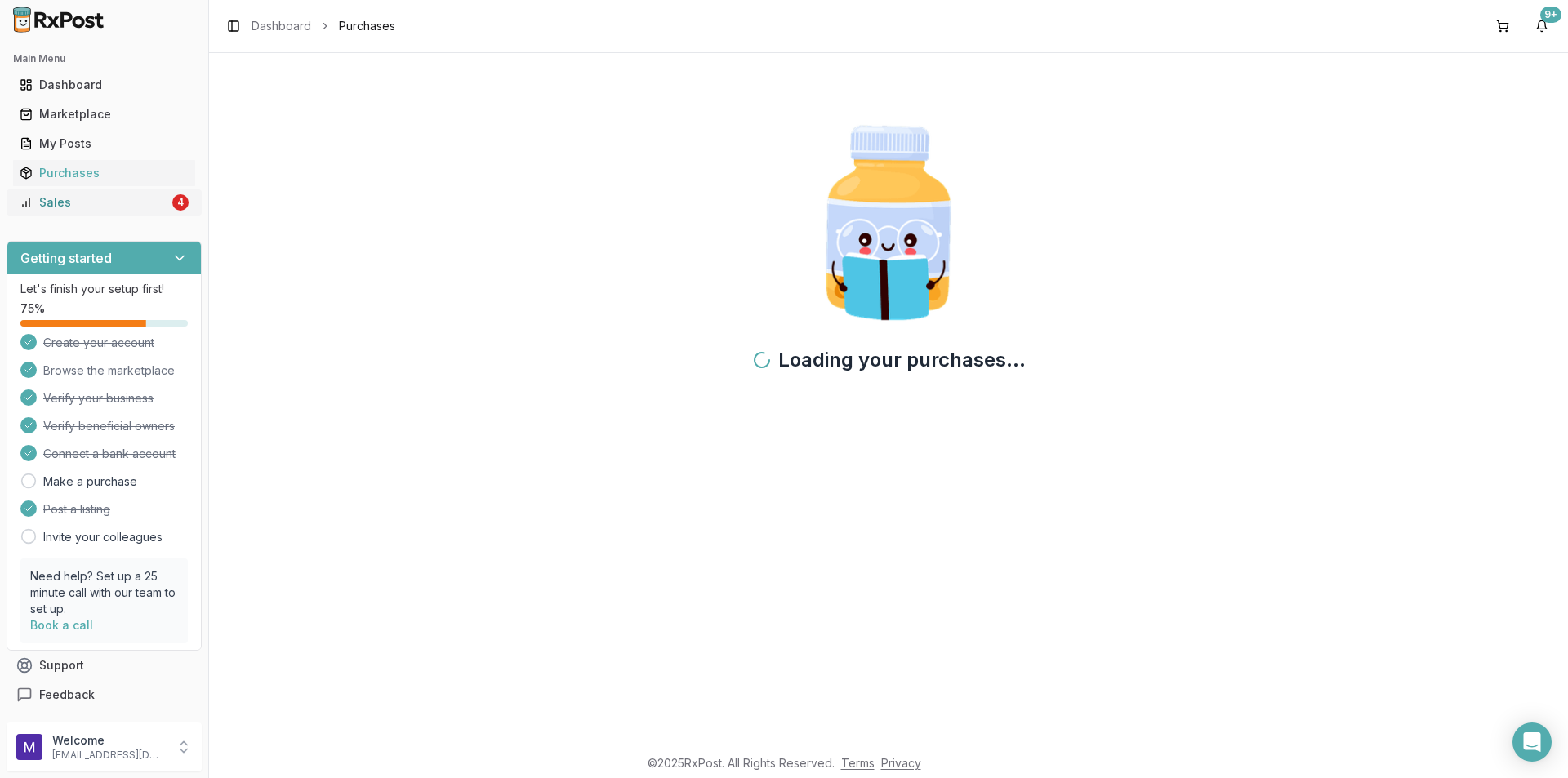
click at [81, 213] on link "Sales 4" at bounding box center [104, 202] width 182 height 29
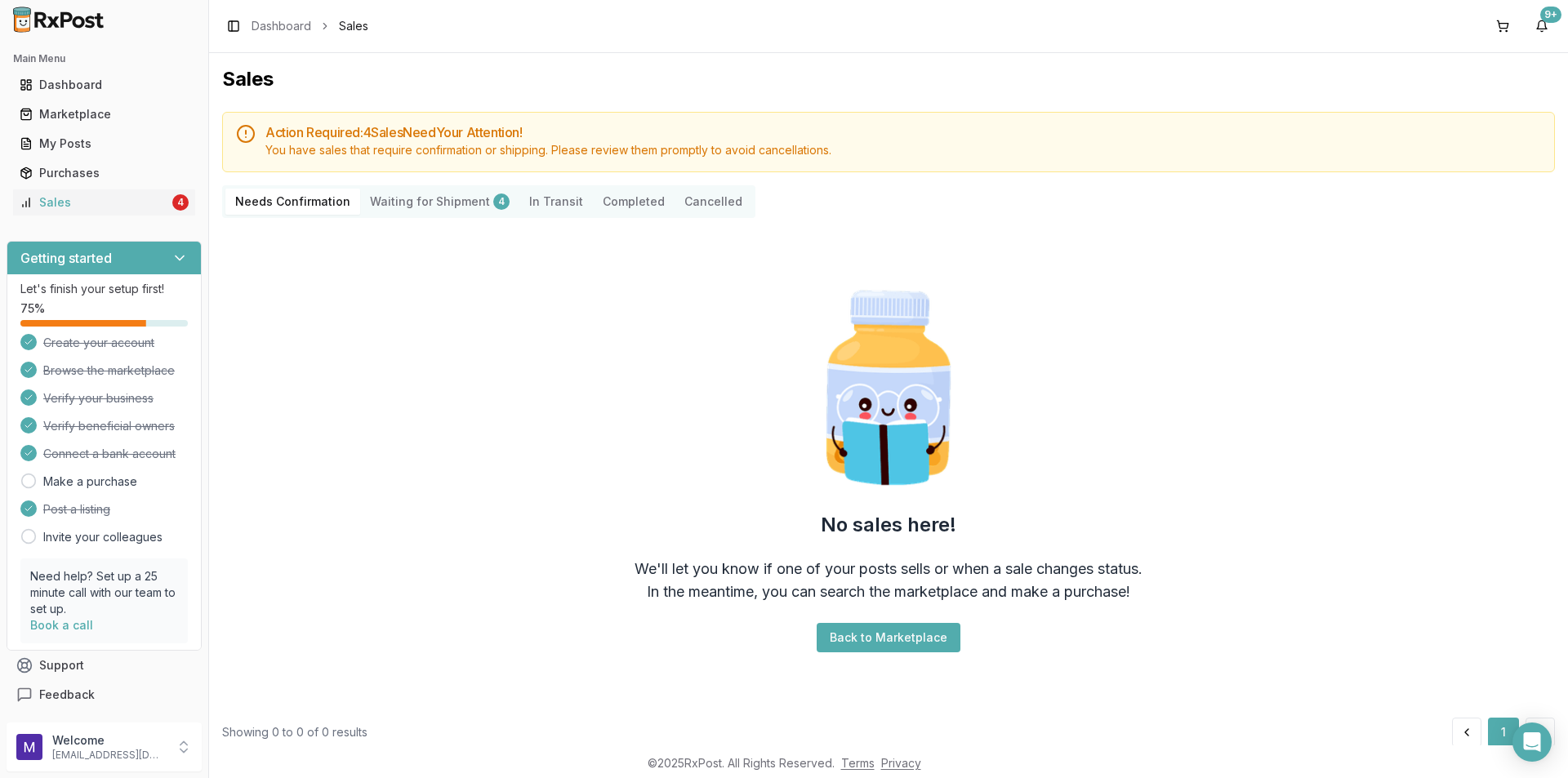
click at [474, 215] on div "Needs Confirmation Waiting for Shipment 4 In Transit Completed Cancelled" at bounding box center [489, 201] width 534 height 33
click at [477, 194] on Shipment "Waiting for Shipment 4" at bounding box center [440, 201] width 160 height 26
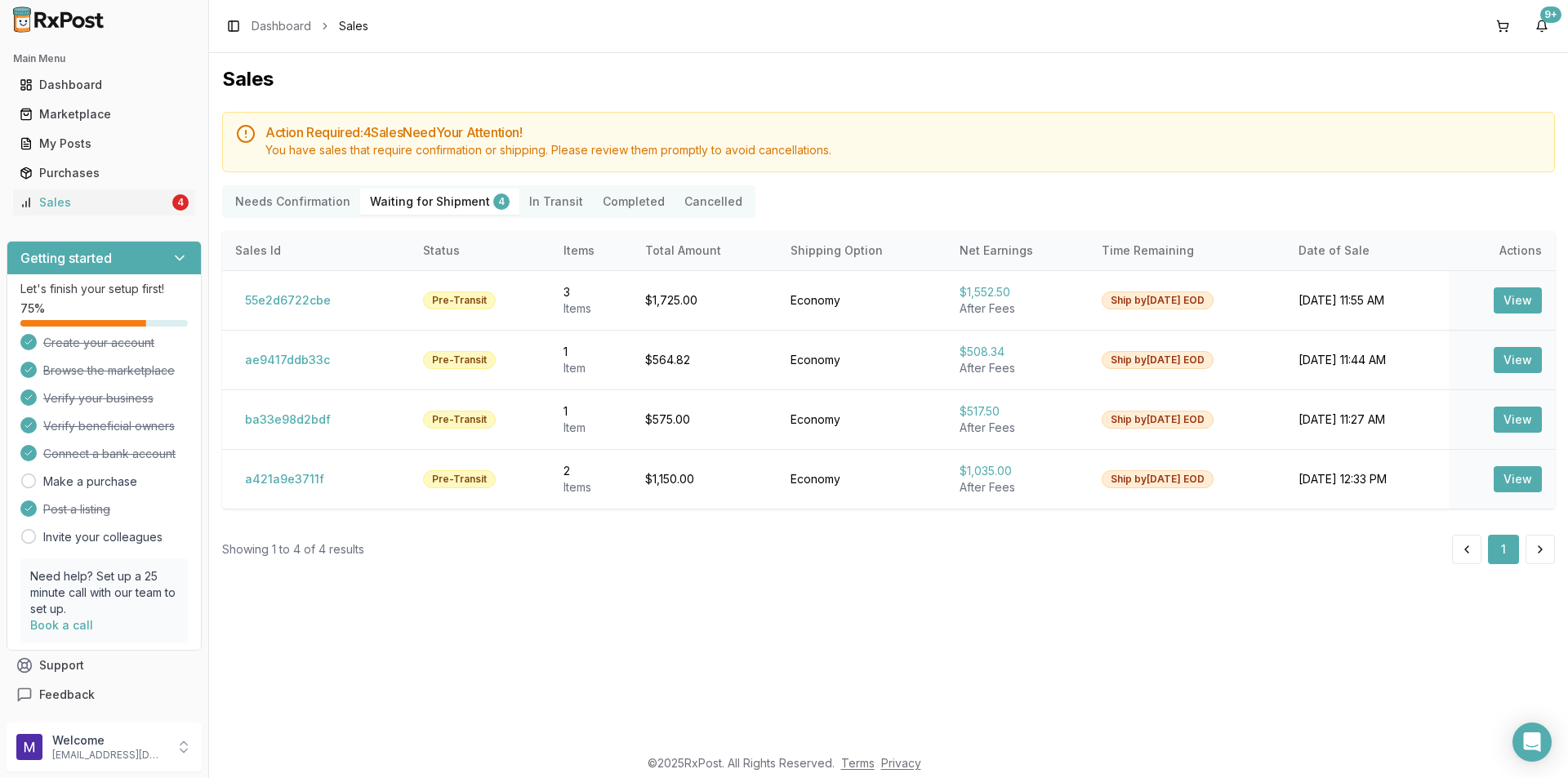
click at [537, 202] on Transit "In Transit" at bounding box center [556, 201] width 74 height 26
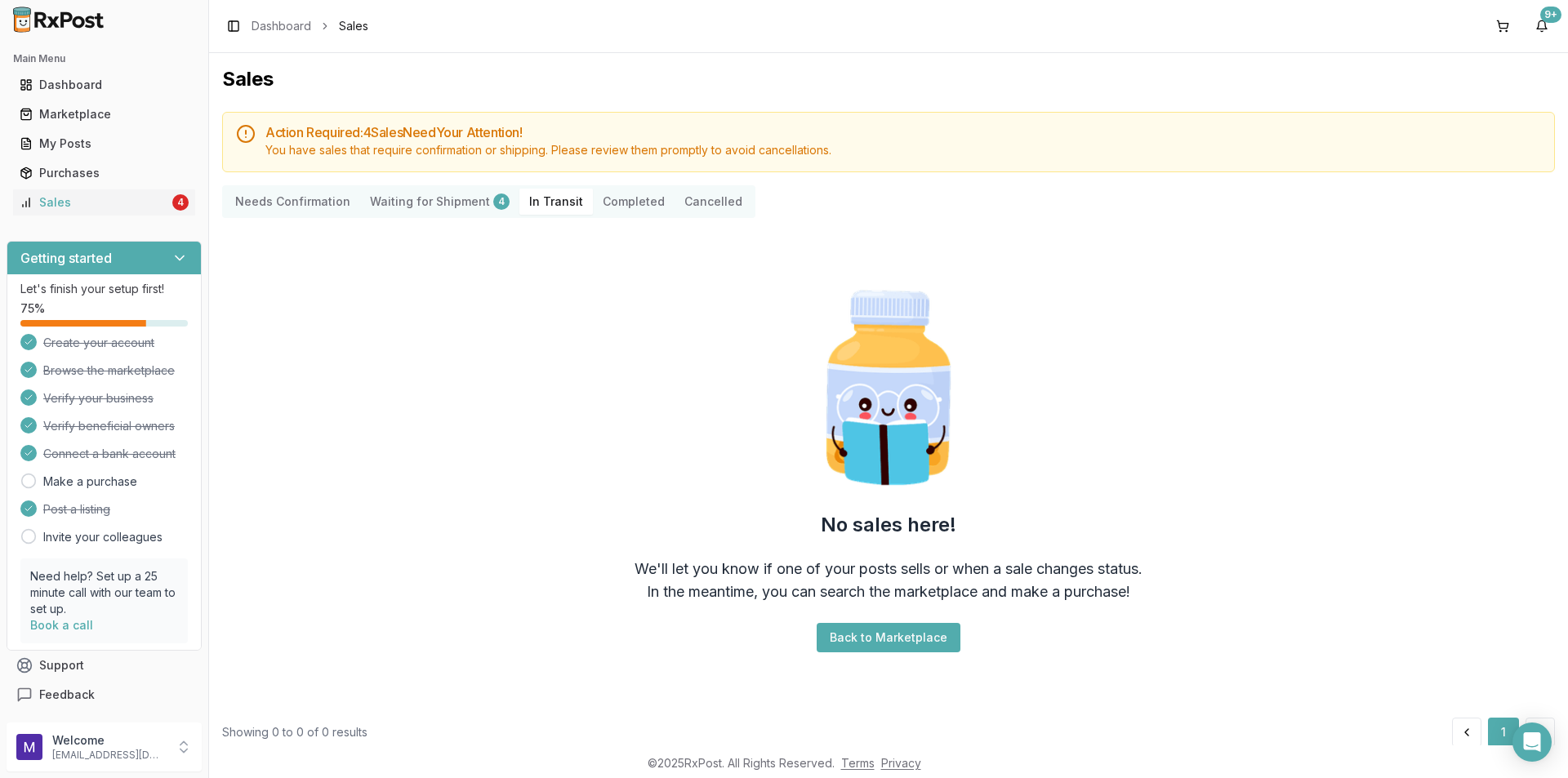
click at [606, 204] on button "Completed" at bounding box center [634, 201] width 82 height 26
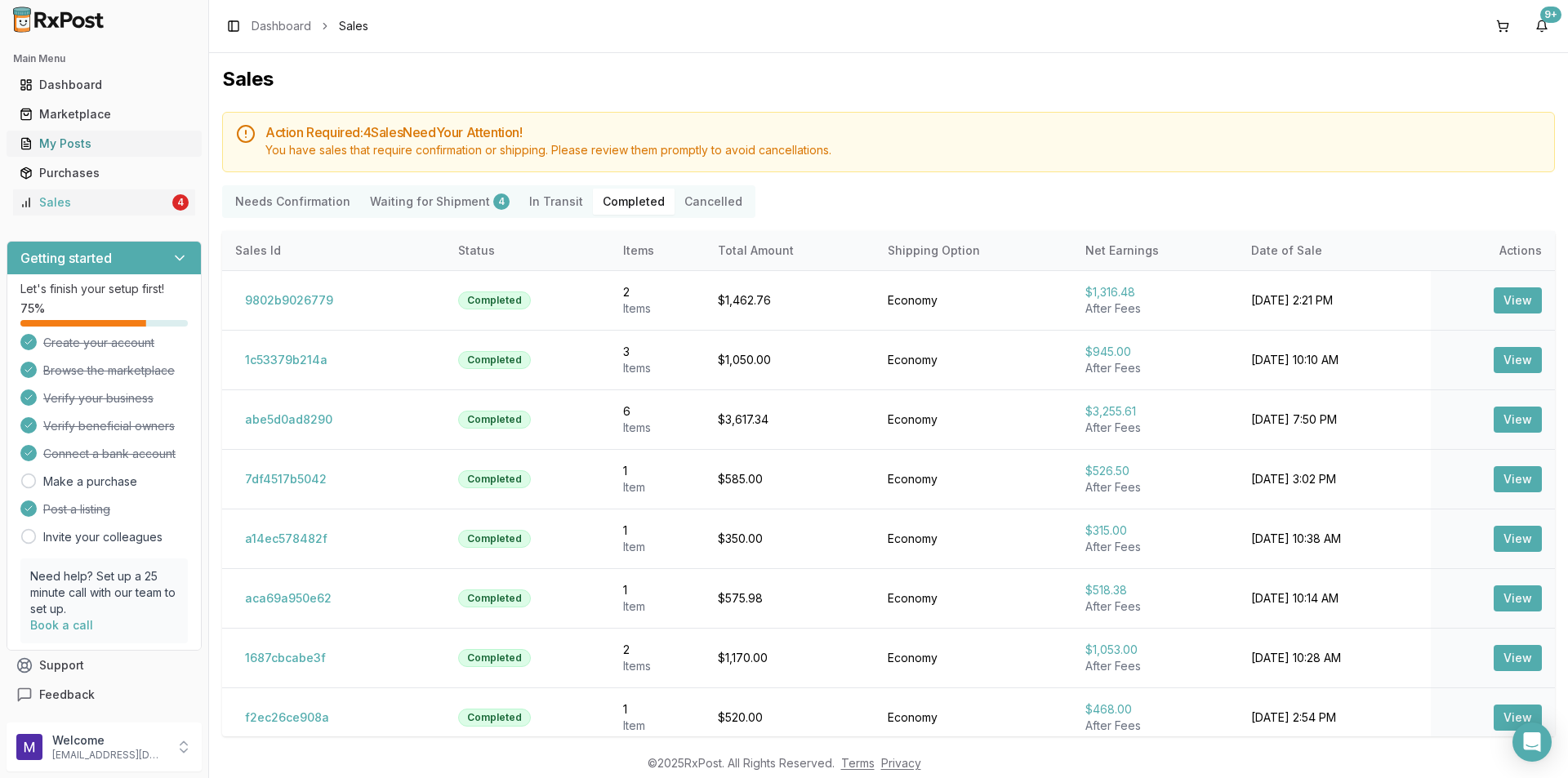
click at [57, 140] on div "My Posts" at bounding box center [104, 144] width 169 height 16
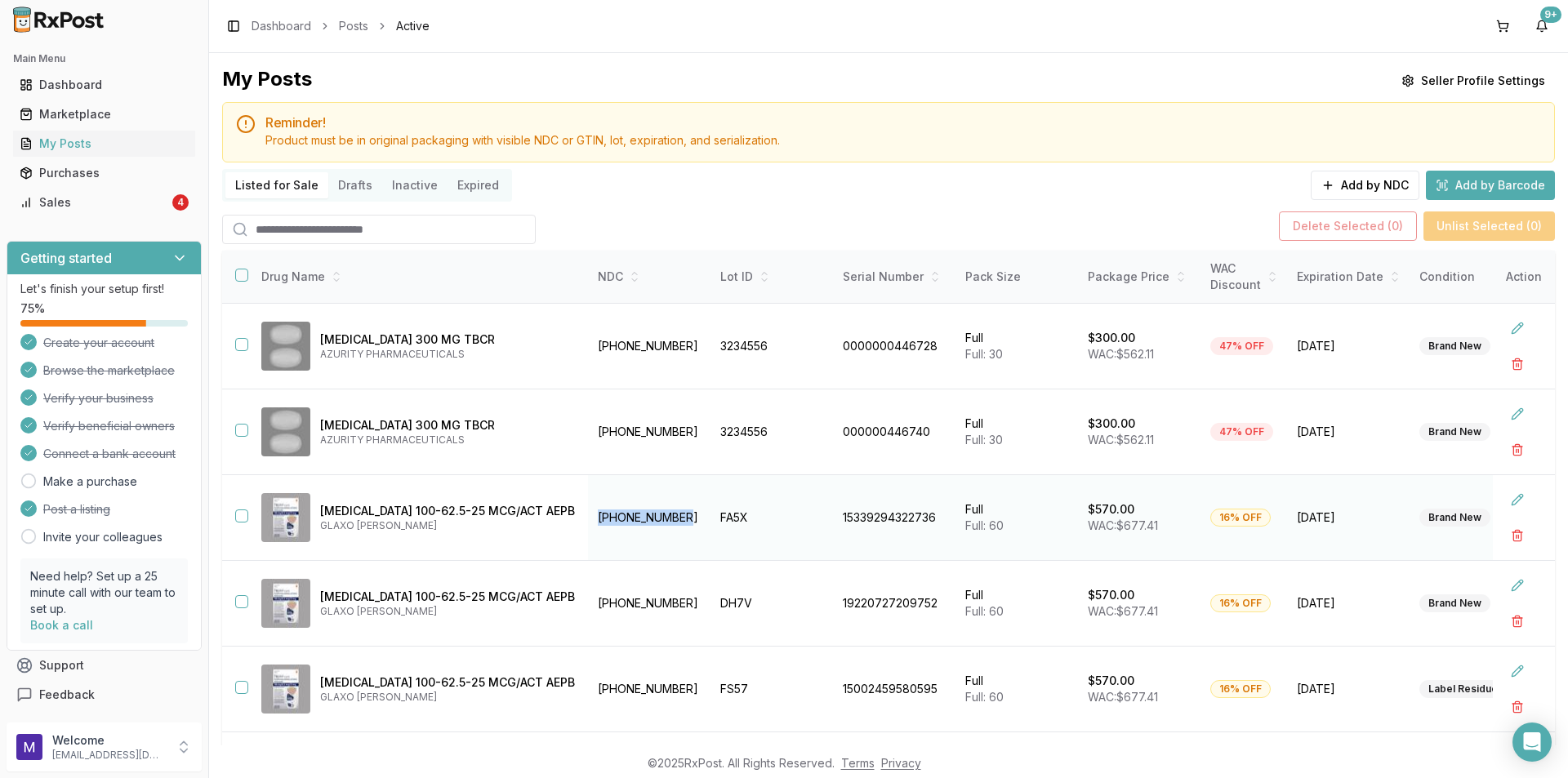
drag, startPoint x: 645, startPoint y: 510, endPoint x: 585, endPoint y: 502, distance: 60.5
click at [588, 502] on td "[PHONE_NUMBER]" at bounding box center [649, 517] width 122 height 86
copy td "[PHONE_NUMBER]"
click at [109, 96] on link "Dashboard" at bounding box center [104, 84] width 182 height 29
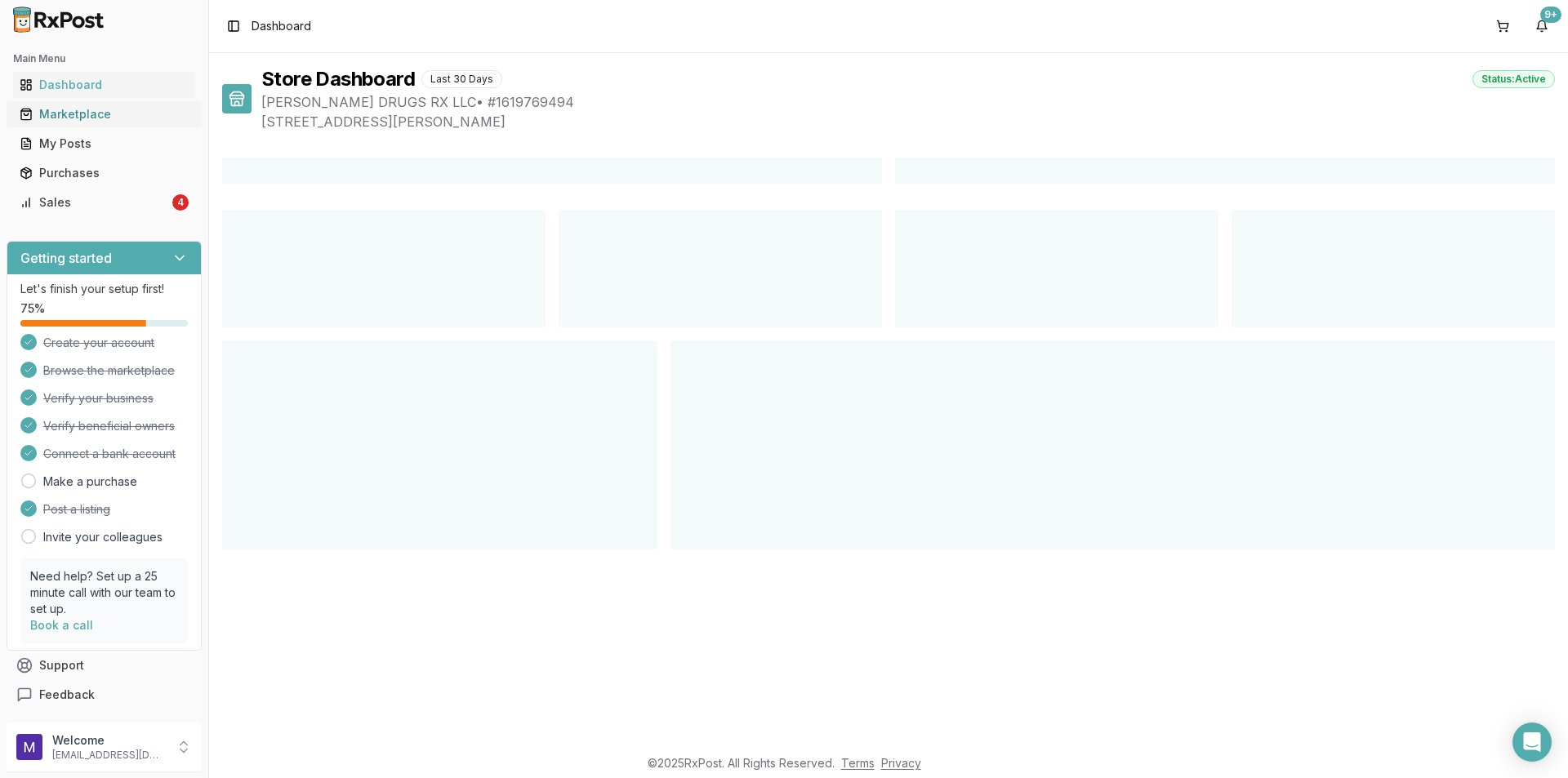
click at [109, 104] on link "Marketplace" at bounding box center [104, 113] width 182 height 29
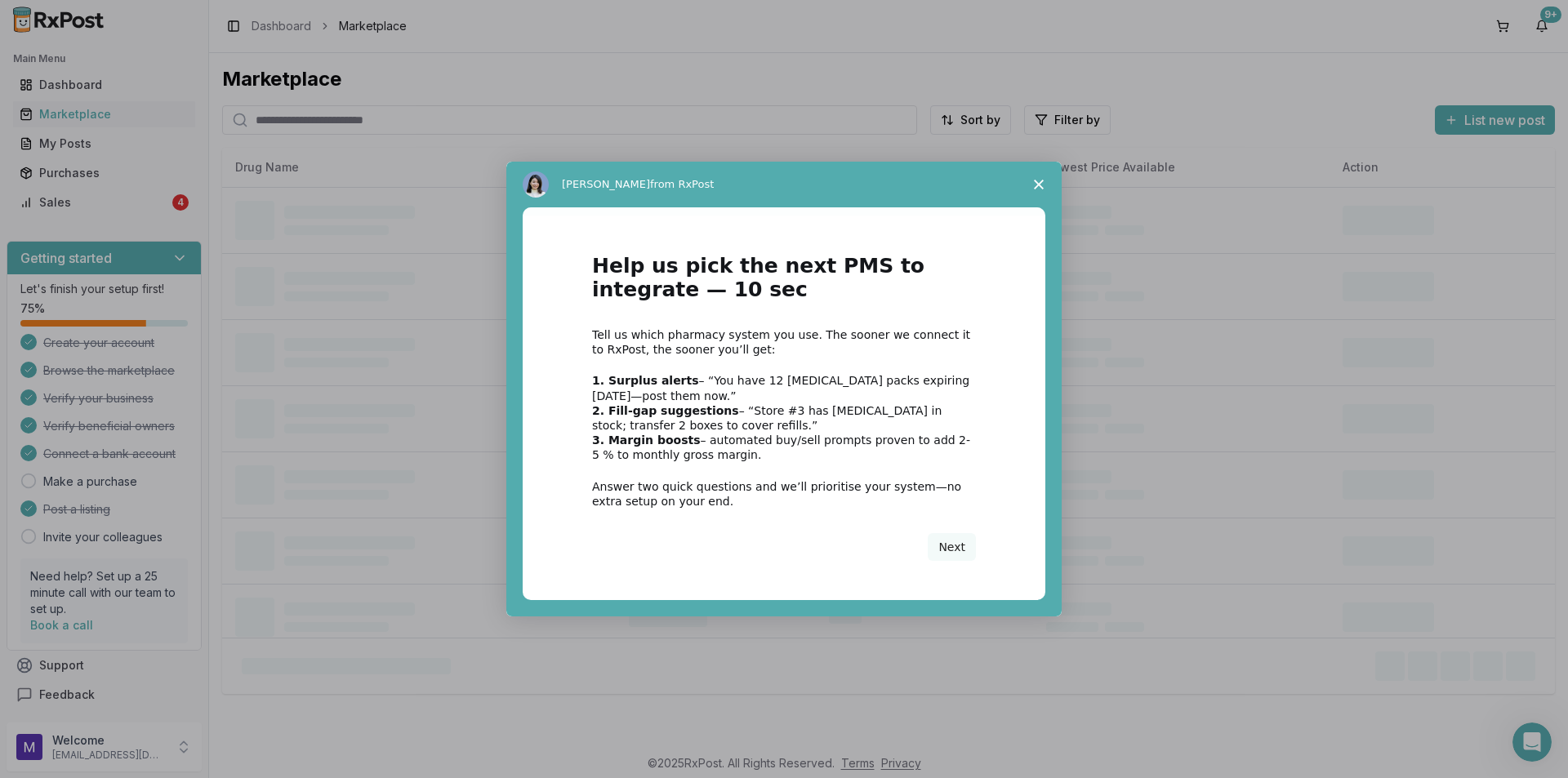
click at [1041, 181] on icon "Close survey" at bounding box center [1038, 184] width 10 height 10
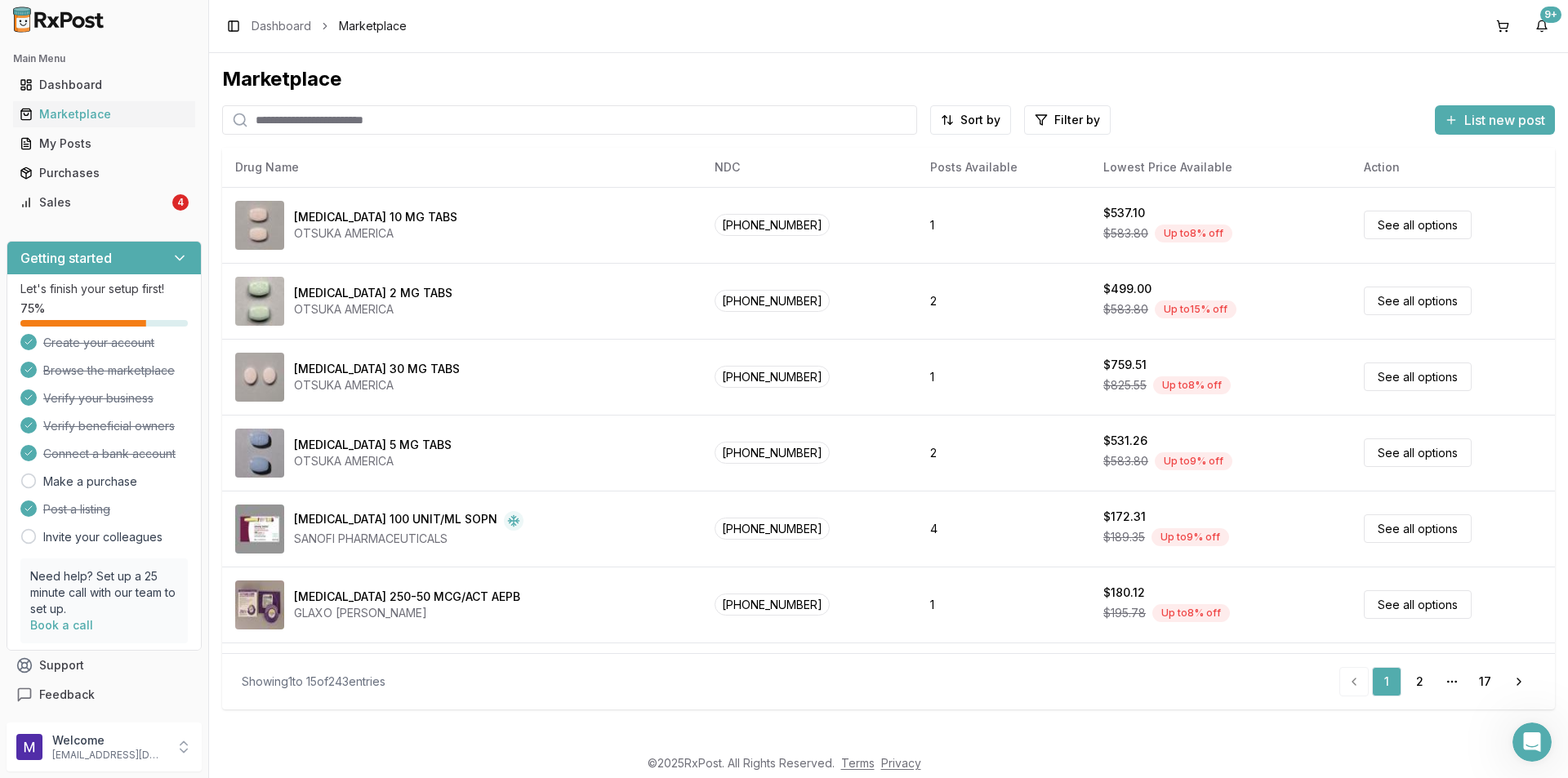
click at [279, 127] on input "search" at bounding box center [570, 120] width 695 height 29
paste input "**********"
click at [503, 129] on input "**********" at bounding box center [570, 120] width 695 height 29
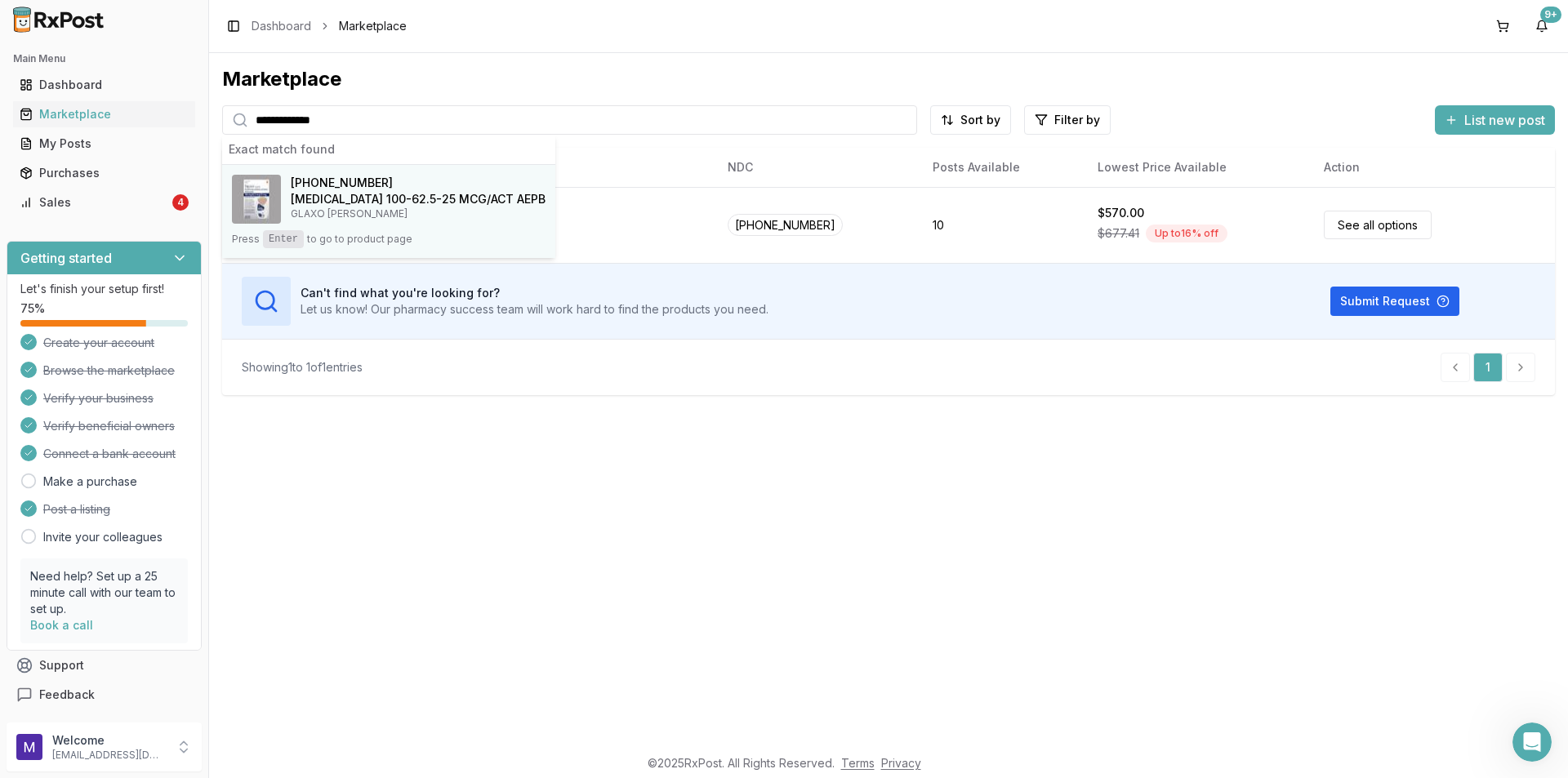
type input "**********"
click at [400, 181] on div "[PHONE_NUMBER]" at bounding box center [417, 183] width 254 height 16
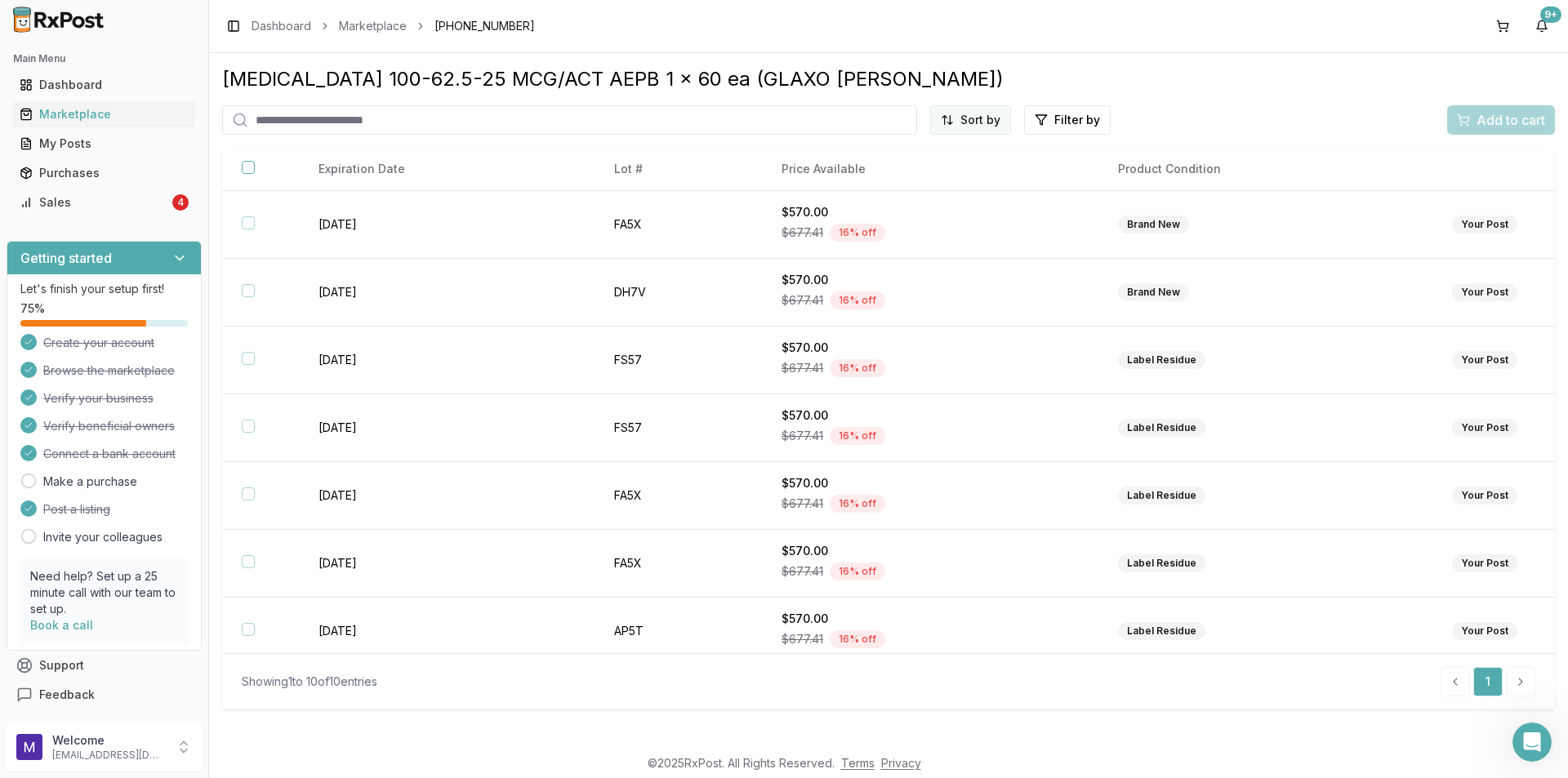
click at [951, 122] on html "Main Menu Dashboard Marketplace My Posts Purchases Sales 4 Getting started Let'…" at bounding box center [784, 389] width 1568 height 778
click at [935, 183] on div "Price (Low to High)" at bounding box center [931, 181] width 155 height 26
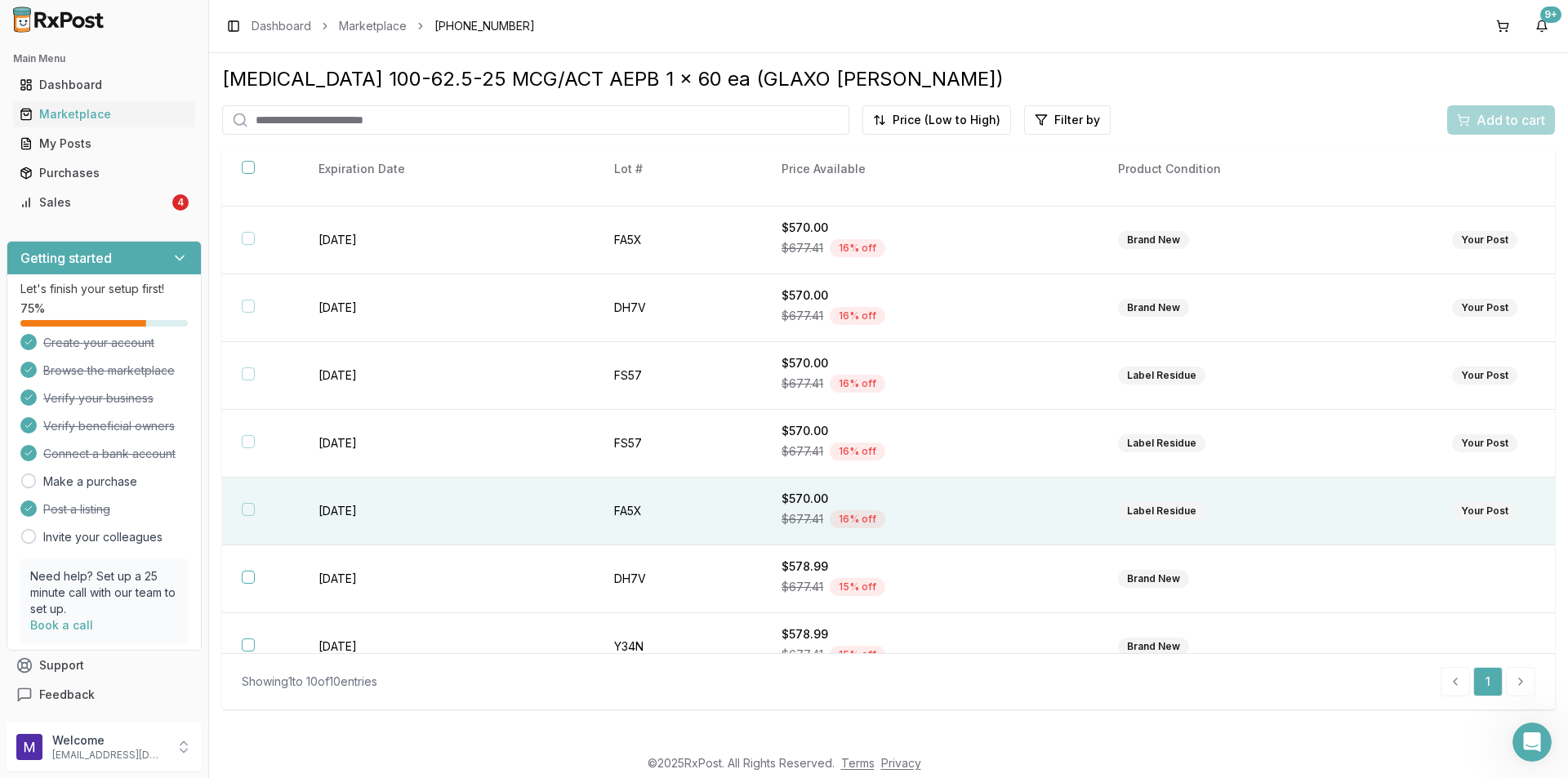
scroll to position [214, 0]
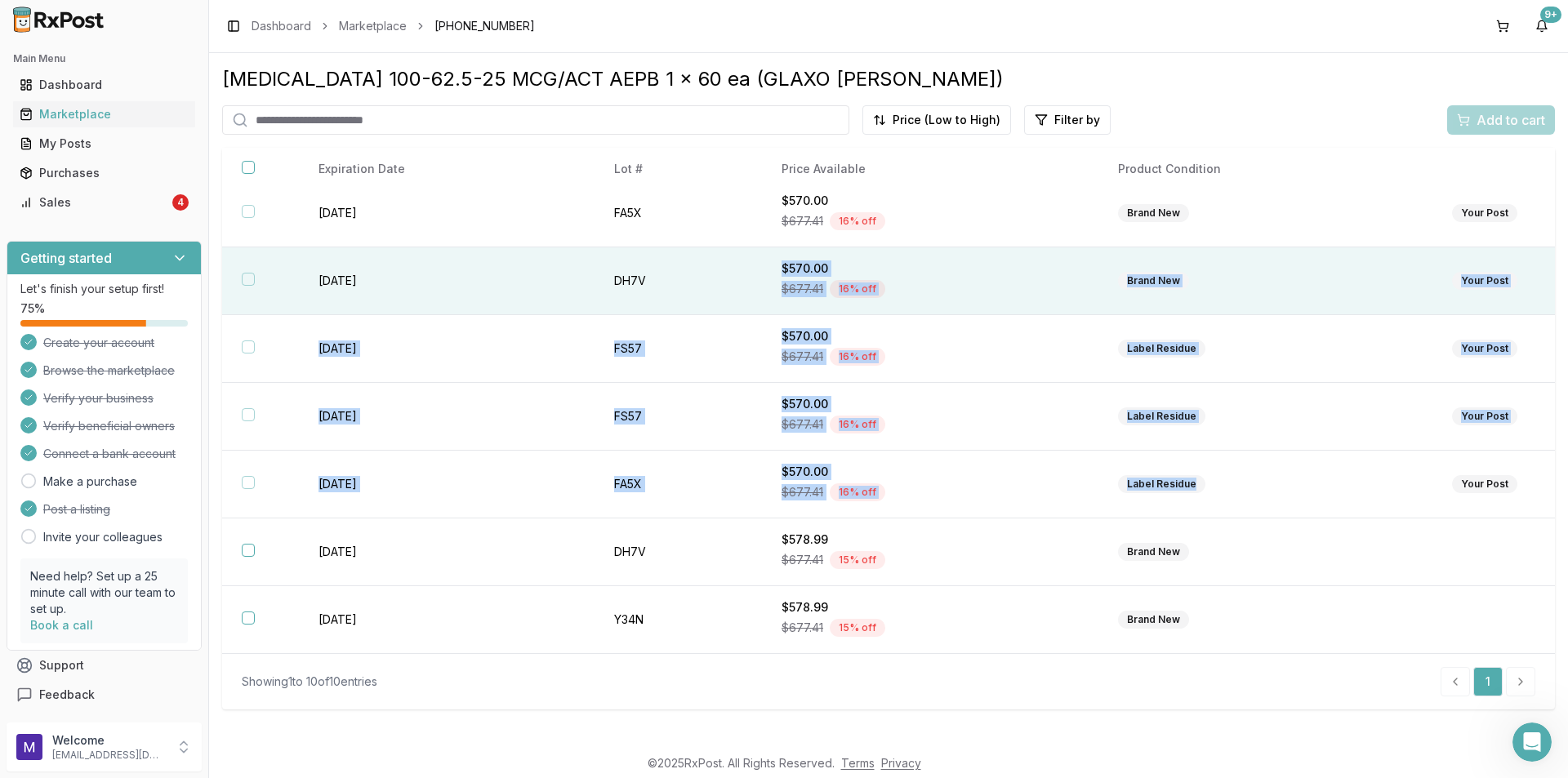
drag, startPoint x: 1354, startPoint y: 488, endPoint x: 667, endPoint y: 302, distance: 711.7
click at [667, 302] on tbody "[DATE] DH7V $570.00 $677.41 16 % off Label Residue Your Post [DATE] FA5X $570.0…" at bounding box center [888, 315] width 1332 height 678
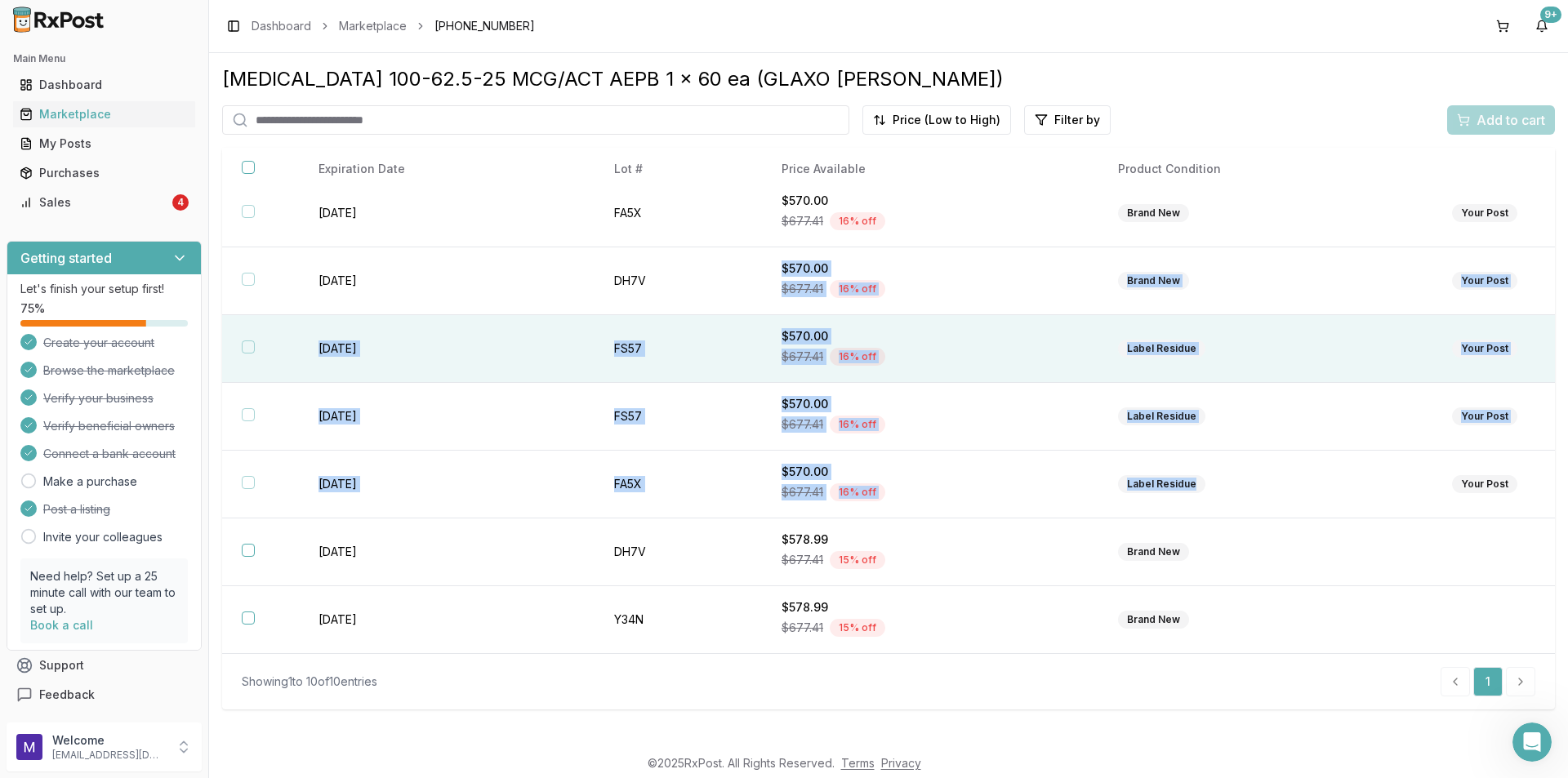
click at [994, 334] on div "$570.00" at bounding box center [930, 336] width 297 height 16
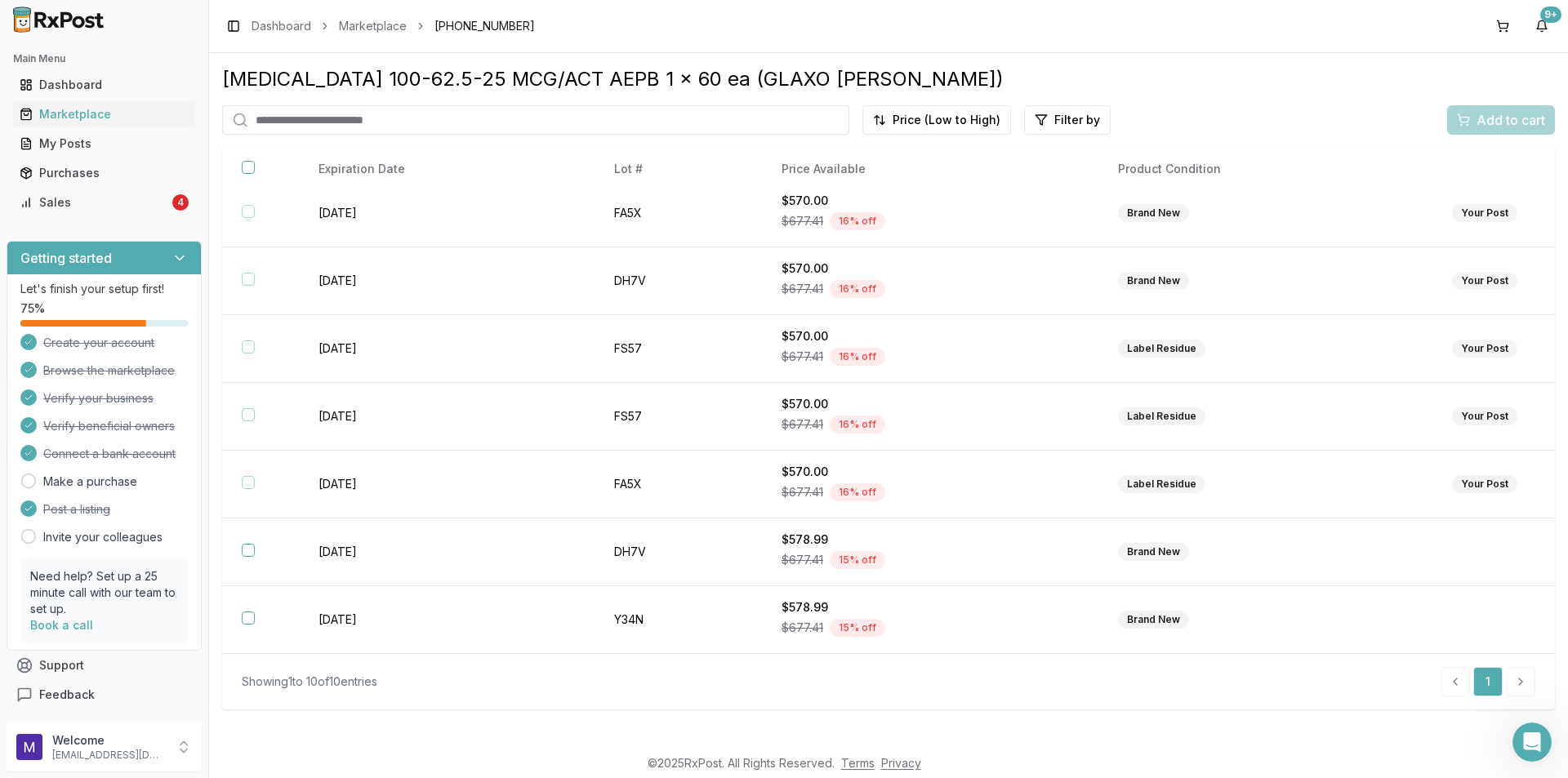
click at [1243, 98] on div "[MEDICAL_DATA] 100-62.5-25 MCG/ACT AEPB 1 x 60 ea (GLAXO [PERSON_NAME]) Price (…" at bounding box center [888, 388] width 1332 height 643
